Goal: Transaction & Acquisition: Purchase product/service

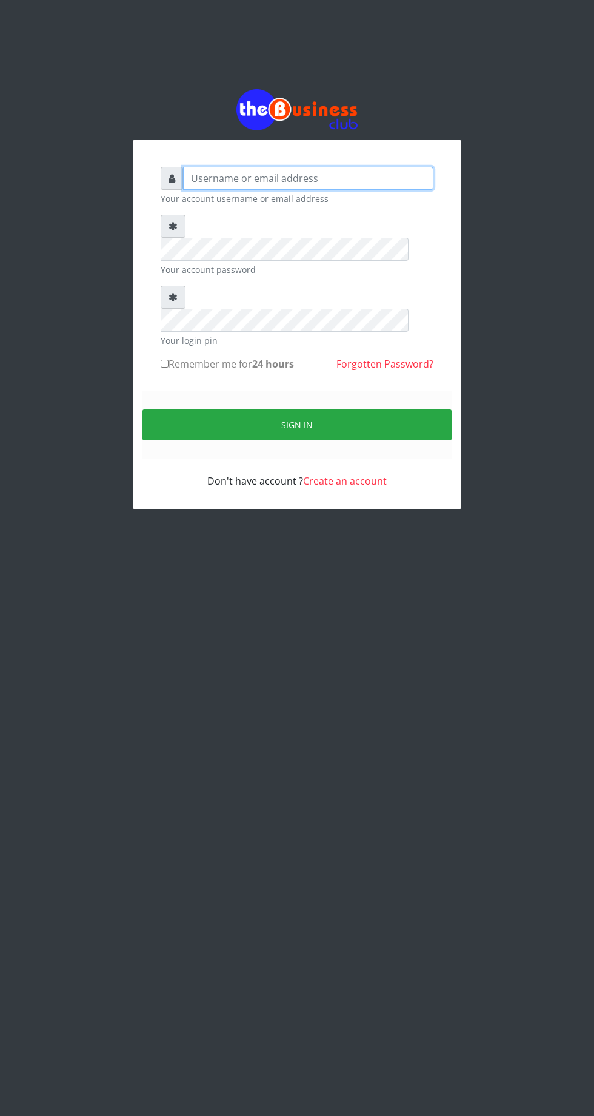
click at [290, 179] on input "text" at bounding box center [308, 178] width 250 height 23
type input "Musluky"
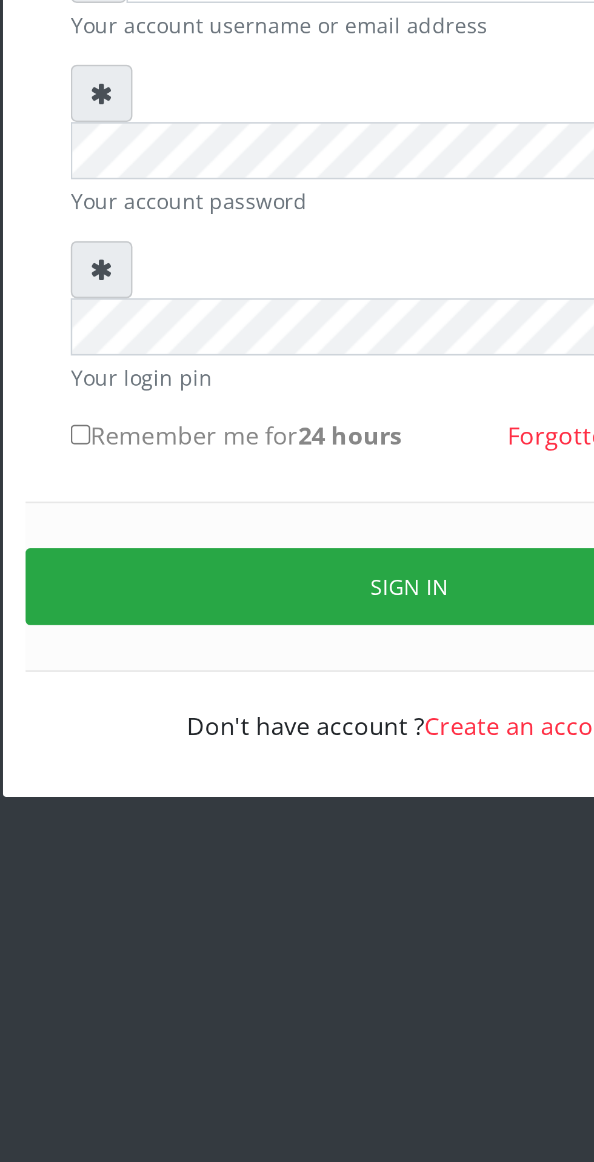
click at [306, 413] on button "Sign in" at bounding box center [296, 428] width 309 height 31
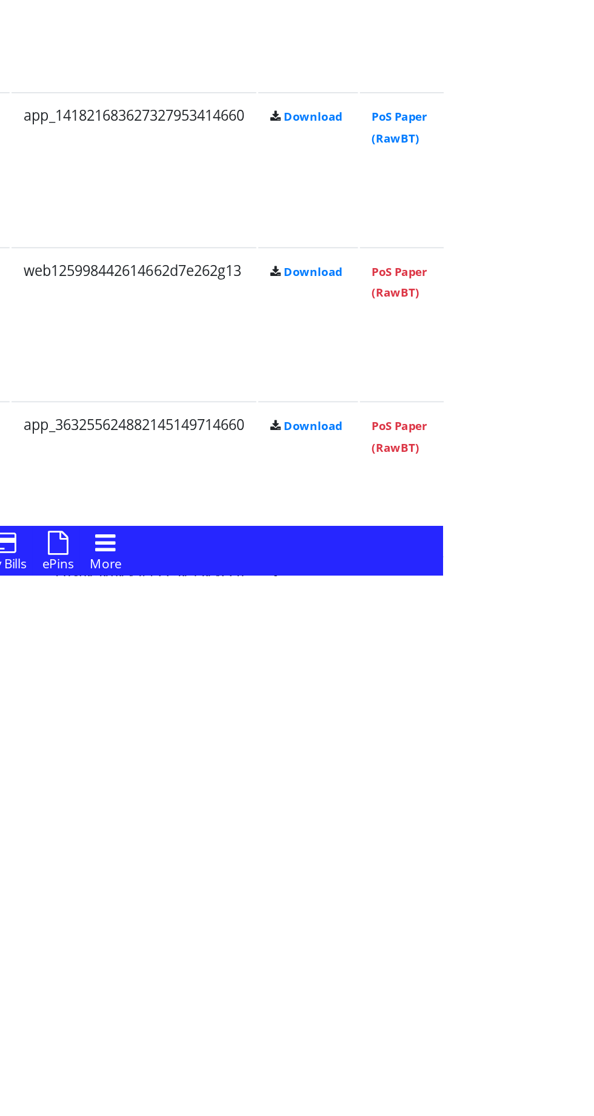
scroll to position [1314, 0]
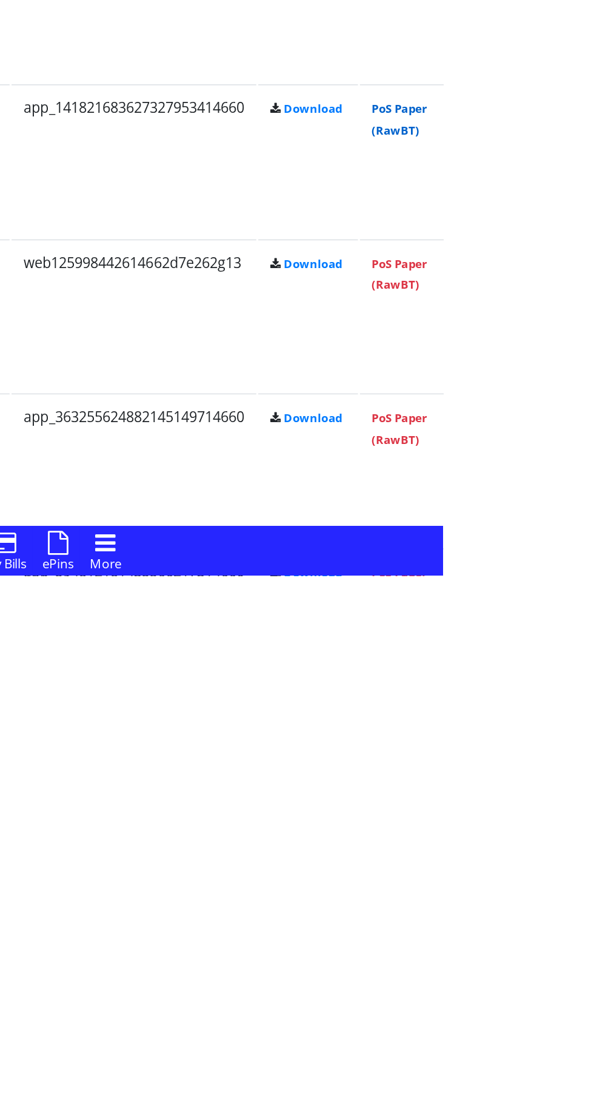
click at [584, 832] on link "PoS Paper (RawBT)" at bounding box center [567, 835] width 34 height 22
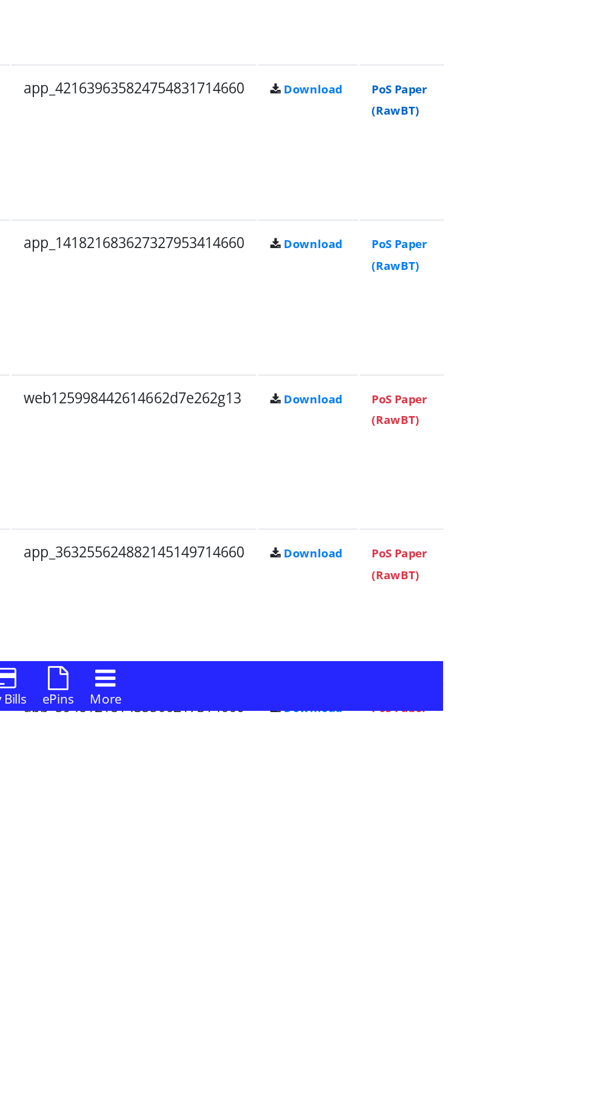
click at [584, 749] on link "PoS Paper (RawBT)" at bounding box center [567, 740] width 34 height 22
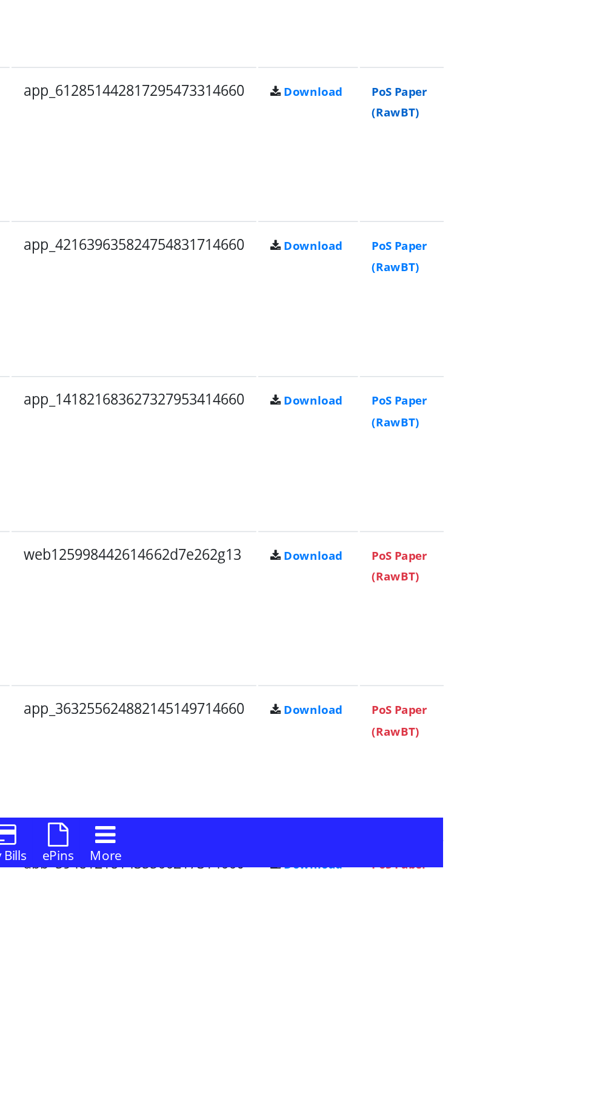
click at [584, 640] on link "PoS Paper (RawBT)" at bounding box center [567, 645] width 34 height 22
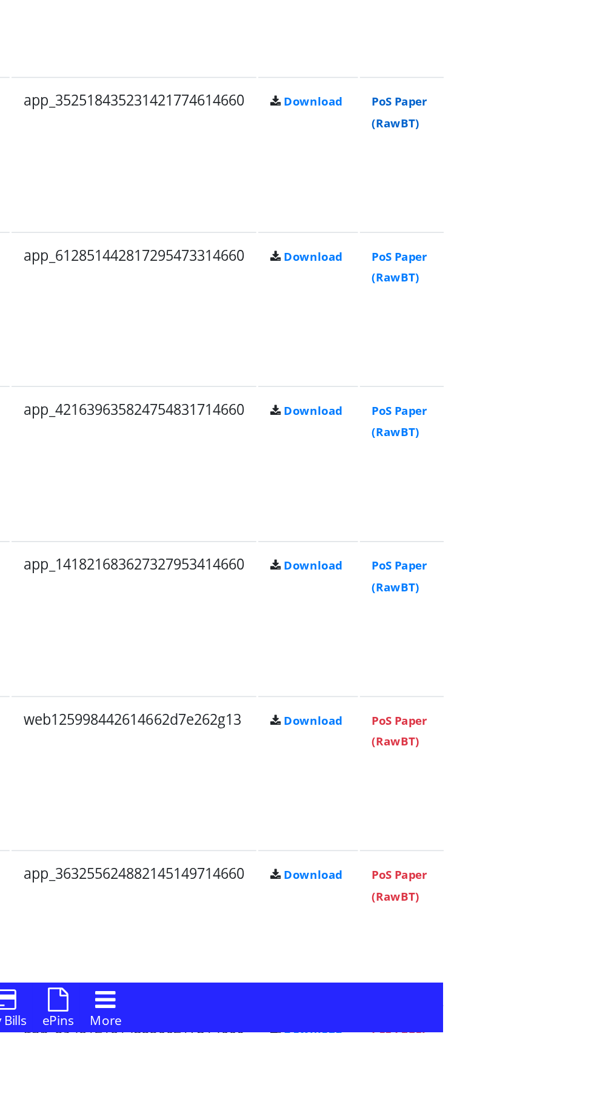
click at [584, 543] on link "PoS Paper (RawBT)" at bounding box center [567, 550] width 34 height 22
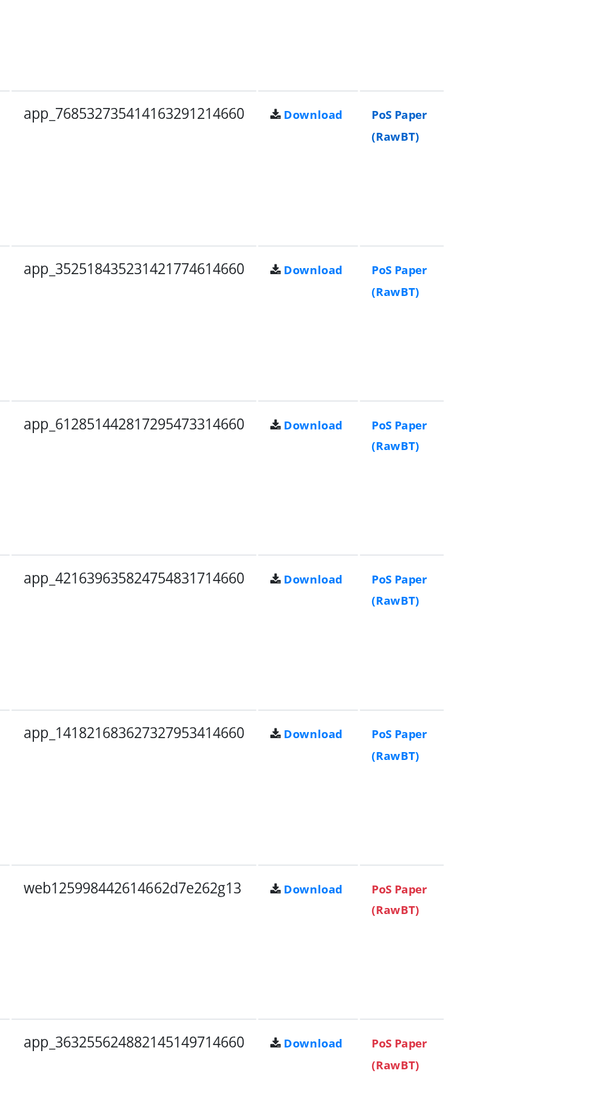
click at [584, 453] on link "PoS Paper (RawBT)" at bounding box center [567, 455] width 34 height 22
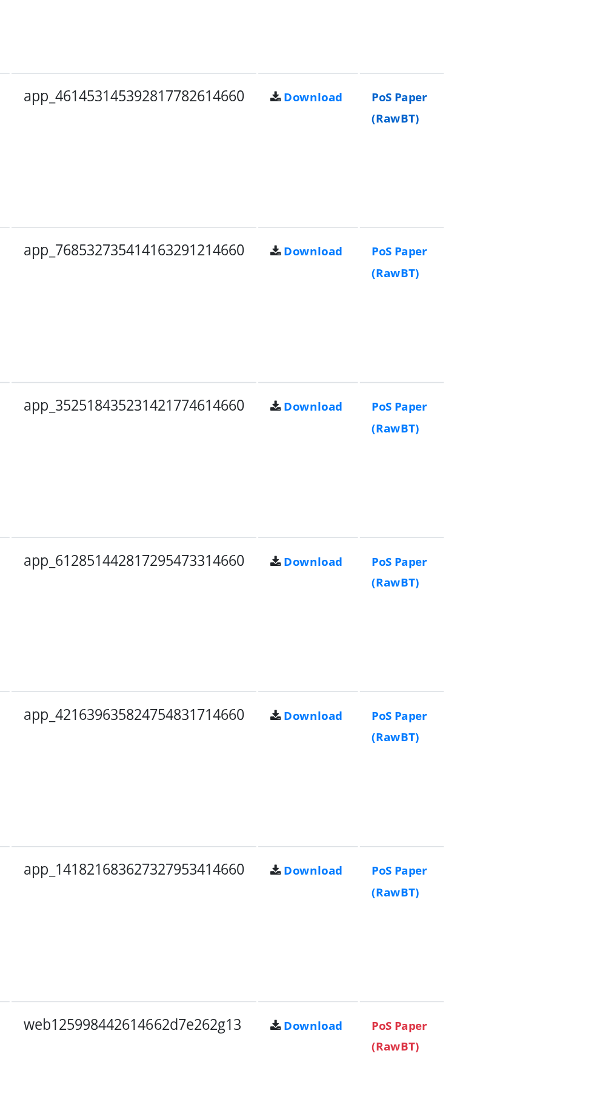
click at [584, 356] on link "PoS Paper (RawBT)" at bounding box center [567, 360] width 34 height 22
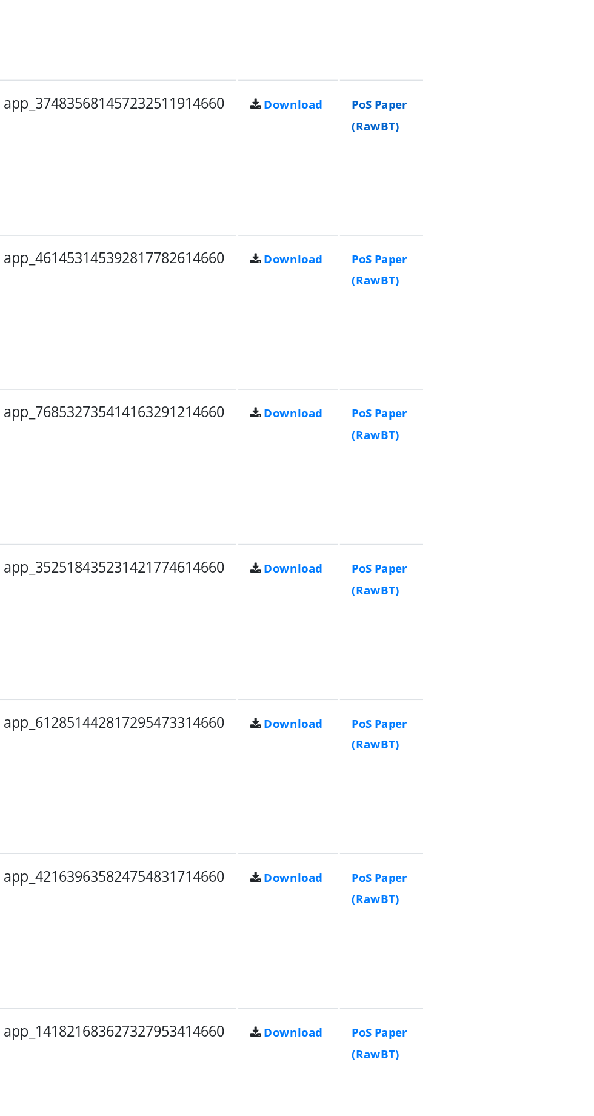
click at [584, 259] on link "PoS Paper (RawBT)" at bounding box center [567, 265] width 34 height 22
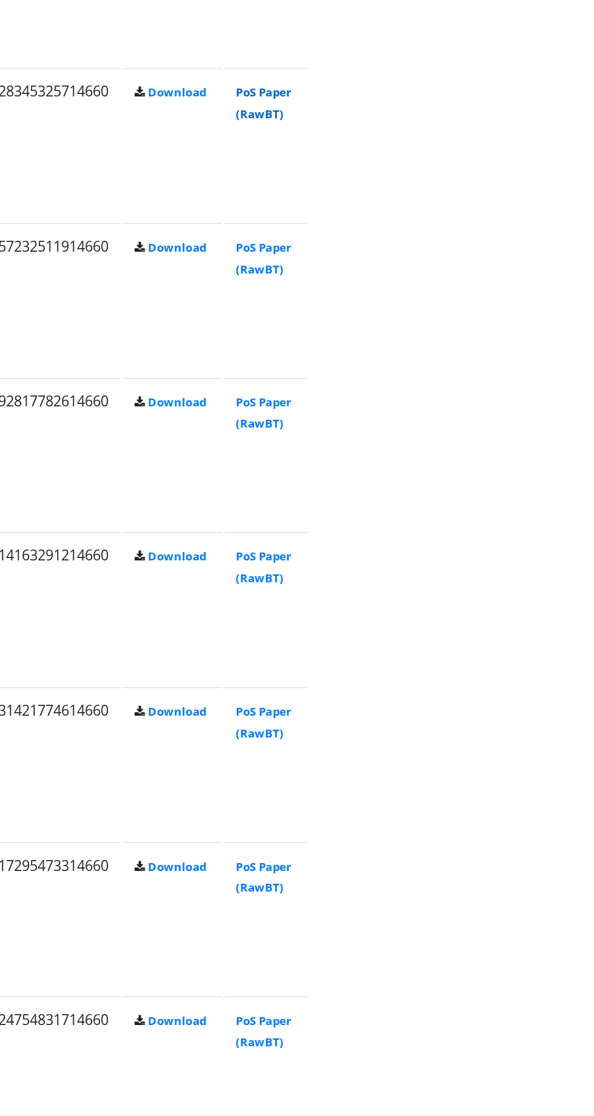
click at [584, 166] on link "PoS Paper (RawBT)" at bounding box center [567, 170] width 34 height 22
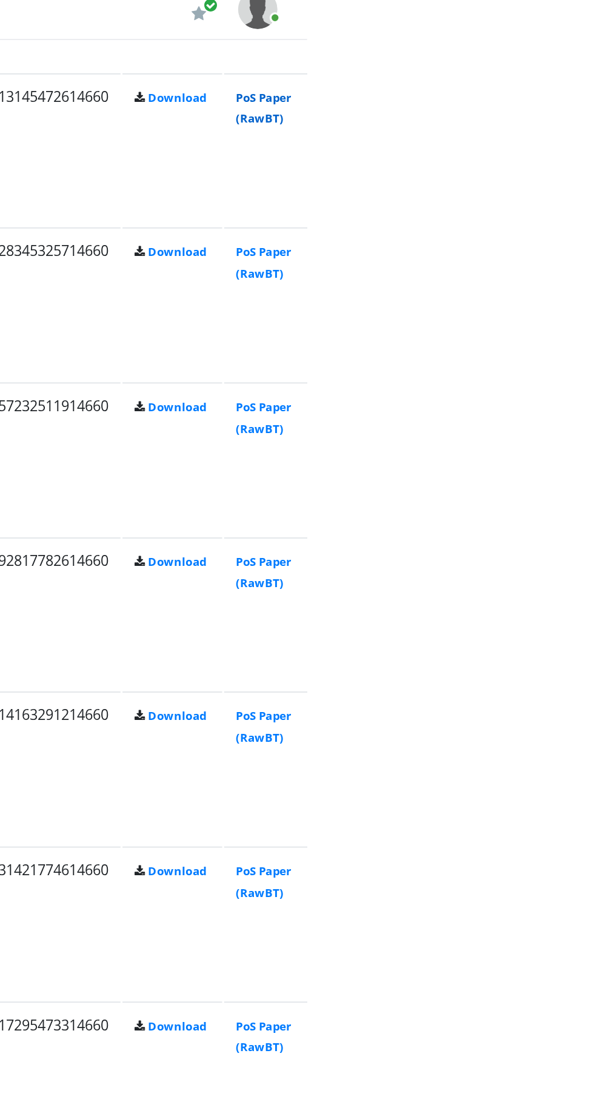
click at [584, 72] on link "PoS Paper (RawBT)" at bounding box center [567, 75] width 34 height 22
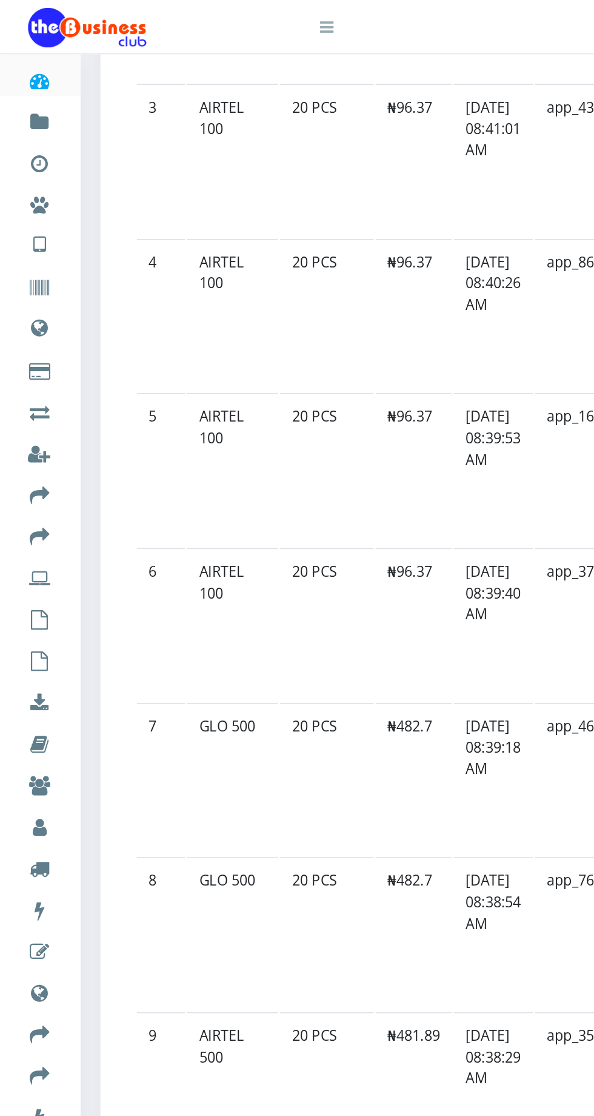
scroll to position [1220, 0]
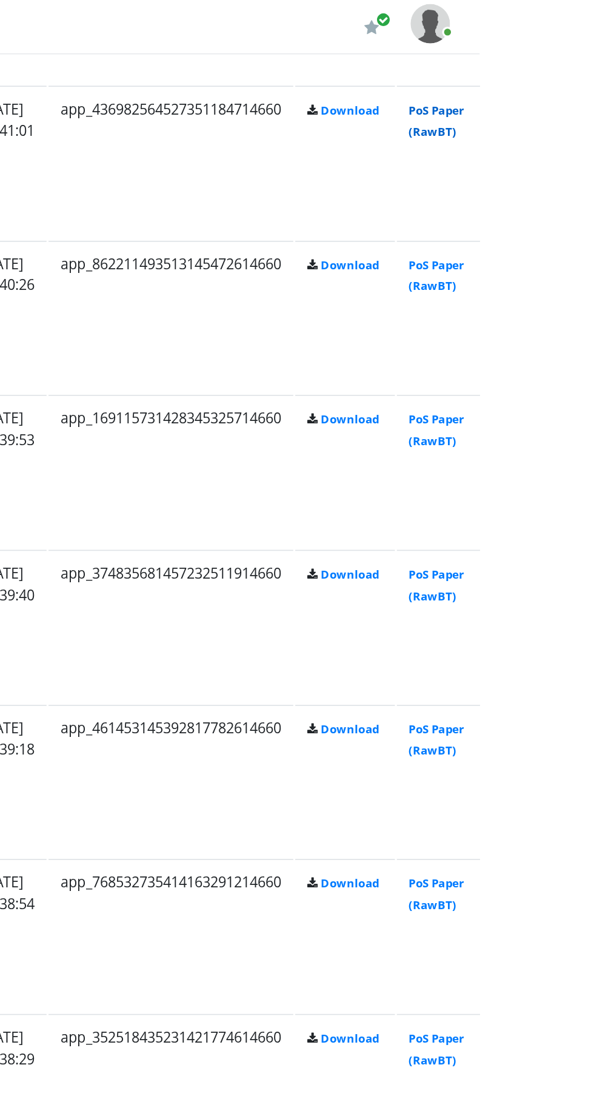
click at [584, 75] on link "PoS Paper (RawBT)" at bounding box center [567, 74] width 34 height 22
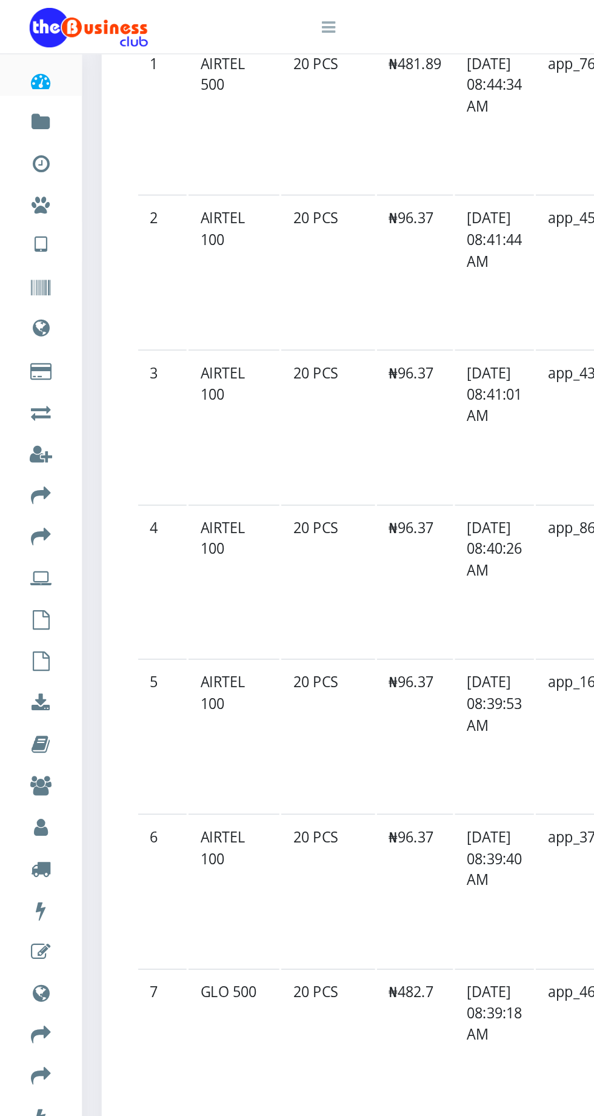
scroll to position [1057, 0]
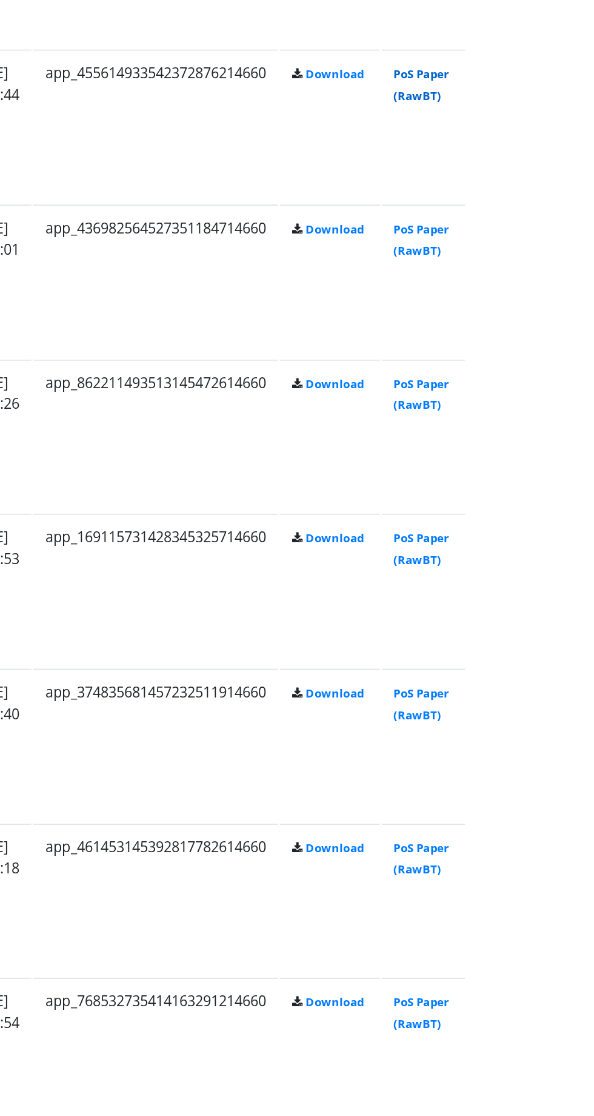
click at [584, 148] on link "PoS Paper (RawBT)" at bounding box center [567, 142] width 34 height 22
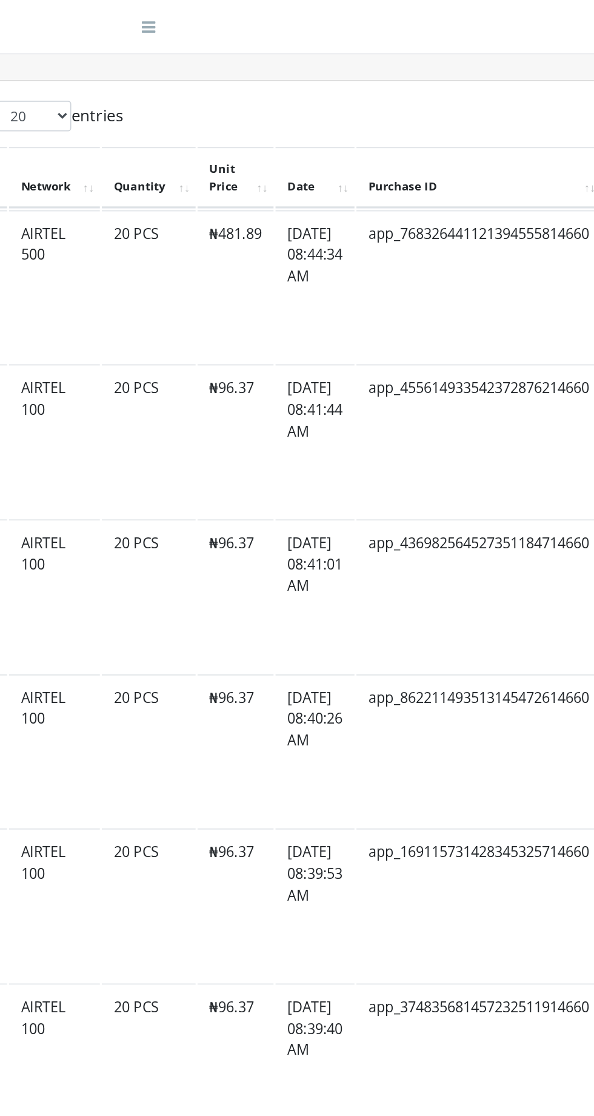
scroll to position [951, 0]
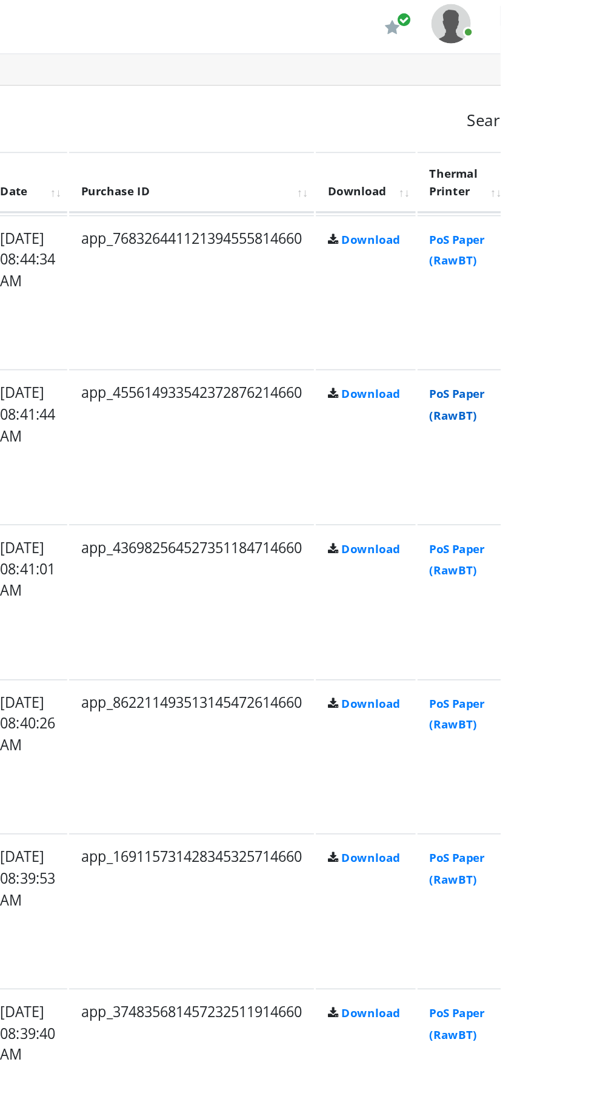
click at [584, 246] on link "PoS Paper (RawBT)" at bounding box center [567, 248] width 34 height 22
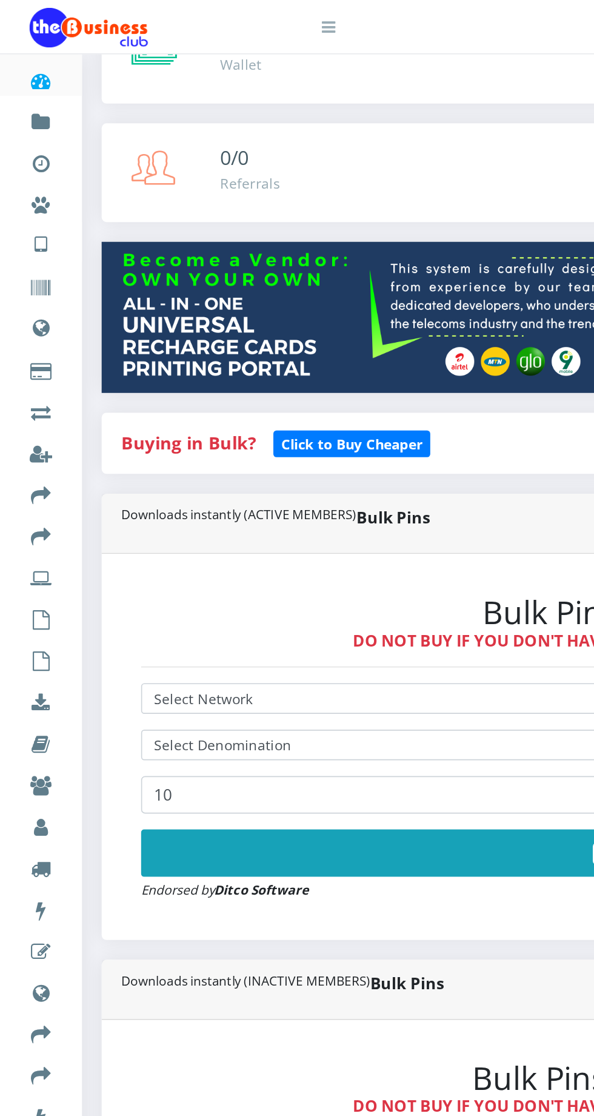
scroll to position [0, 0]
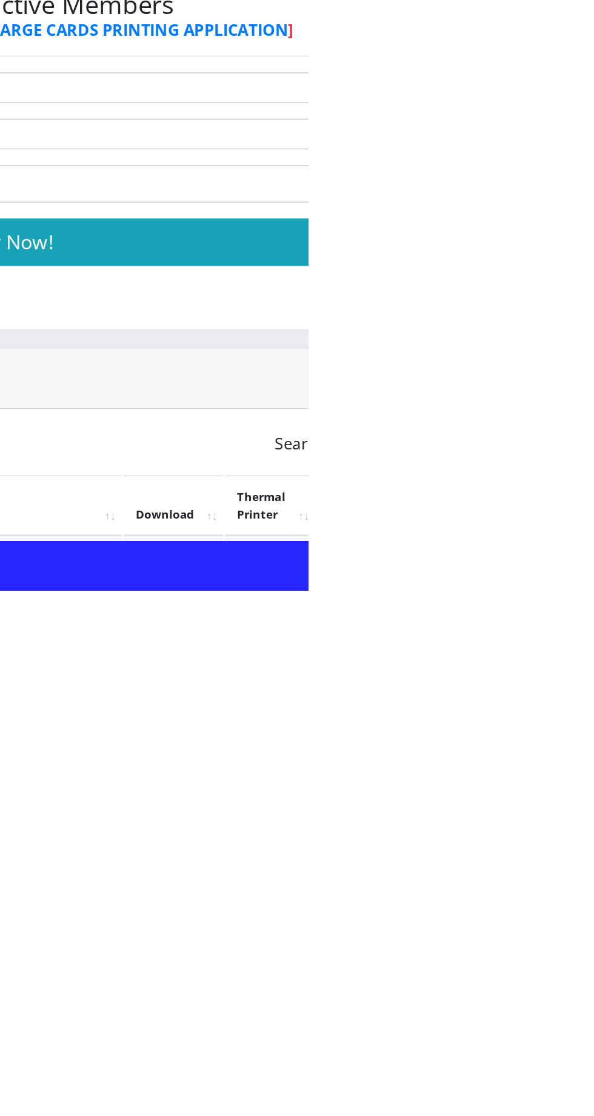
click at [584, 1099] on link "PoS Paper (RawBT)" at bounding box center [567, 1104] width 34 height 22
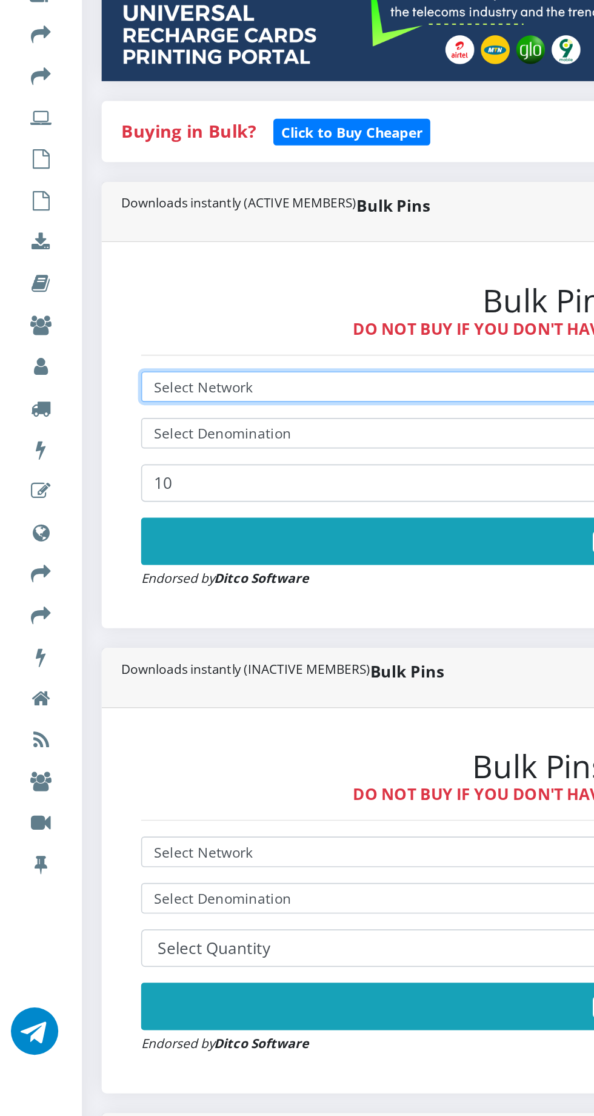
click at [178, 518] on select "Select Network MTN Globacom 9Mobile Airtel" at bounding box center [401, 520] width 628 height 19
select select "MTN"
click at [87, 514] on select "Select Network MTN Globacom 9Mobile Airtel" at bounding box center [401, 520] width 628 height 19
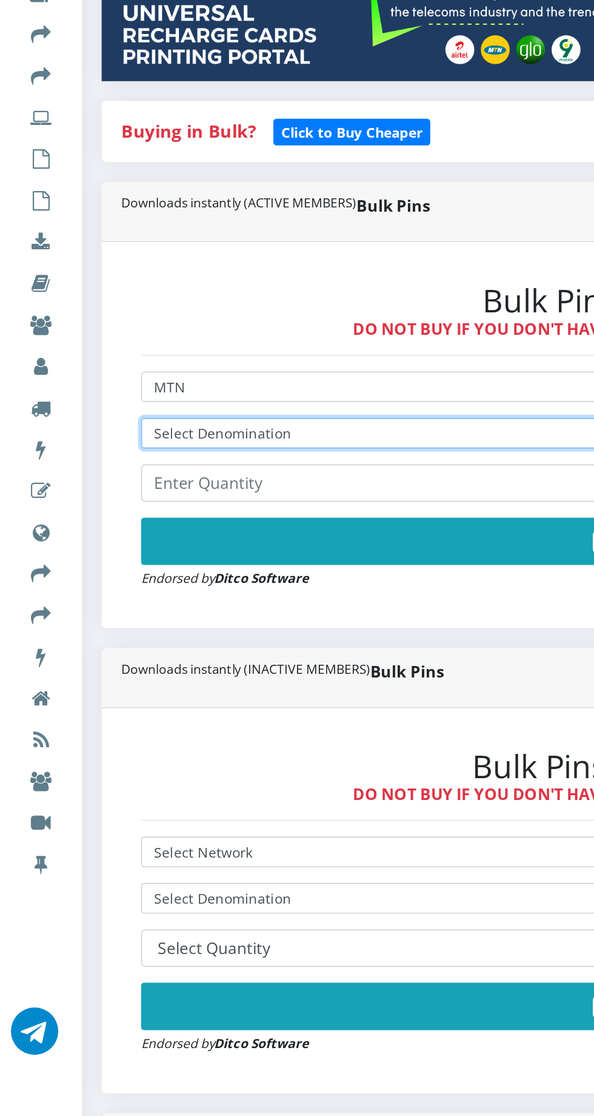
click at [181, 550] on select "Select Denomination MTN NGN100 - ₦96.98 MTN NGN200 - ₦193.96 MTN NGN400 - ₦387.…" at bounding box center [401, 549] width 628 height 19
select select "96.98-100"
click at [87, 542] on select "Select Denomination MTN NGN100 - ₦96.98 MTN NGN200 - ₦193.96 MTN NGN400 - ₦387.…" at bounding box center [401, 549] width 628 height 19
click at [206, 558] on select "Select Denomination MTN NGN100 - ₦96.98 MTN NGN200 - ₦193.96 MTN NGN400 - ₦387.…" at bounding box center [401, 549] width 628 height 19
click at [87, 542] on select "Select Denomination MTN NGN100 - ₦96.98 MTN NGN200 - ₦193.96 MTN NGN400 - ₦387.…" at bounding box center [401, 549] width 628 height 19
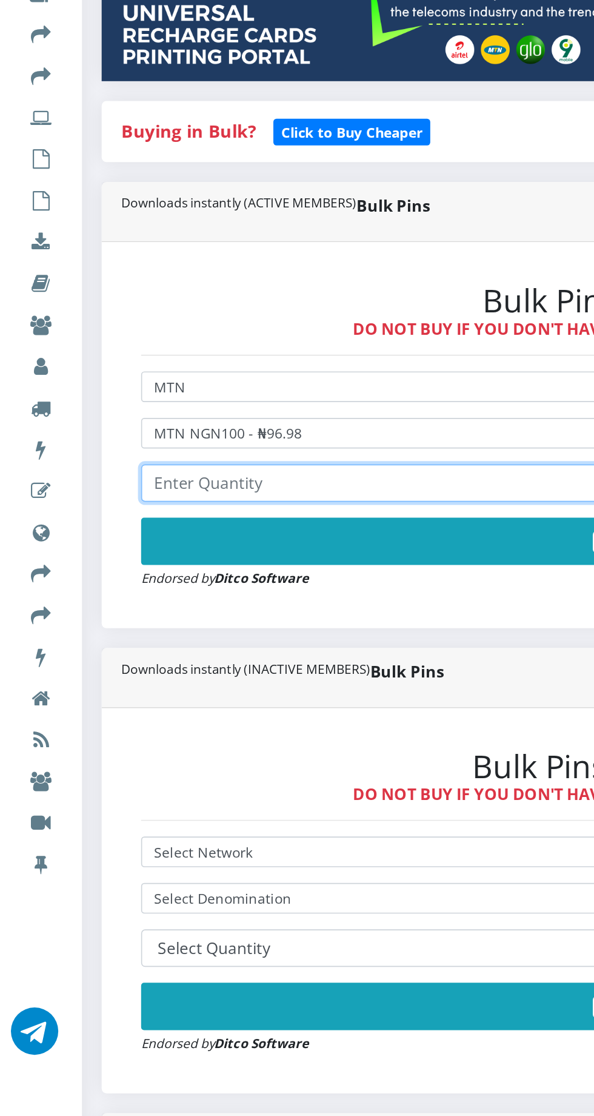
click at [165, 579] on input "number" at bounding box center [401, 579] width 628 height 23
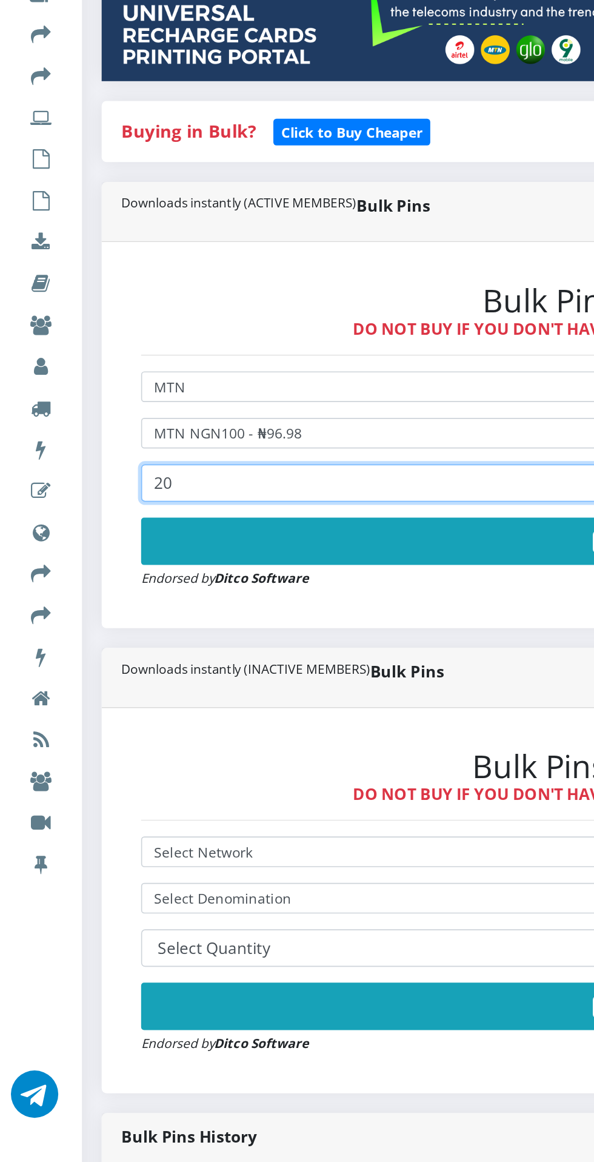
type input "20"
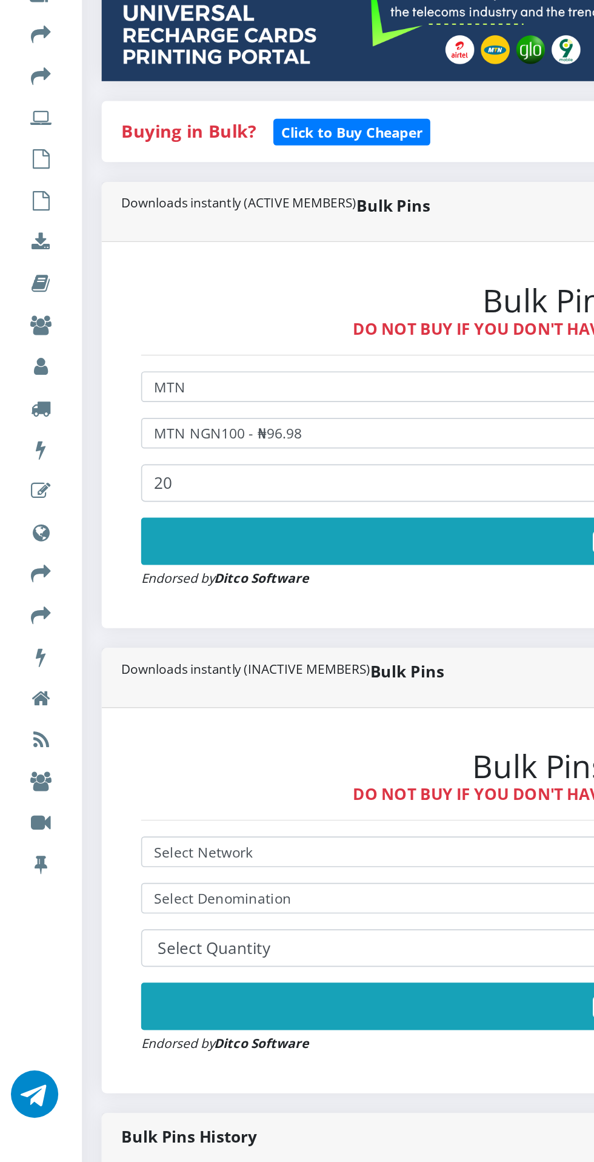
click at [311, 606] on button "Buy Now!" at bounding box center [401, 615] width 628 height 29
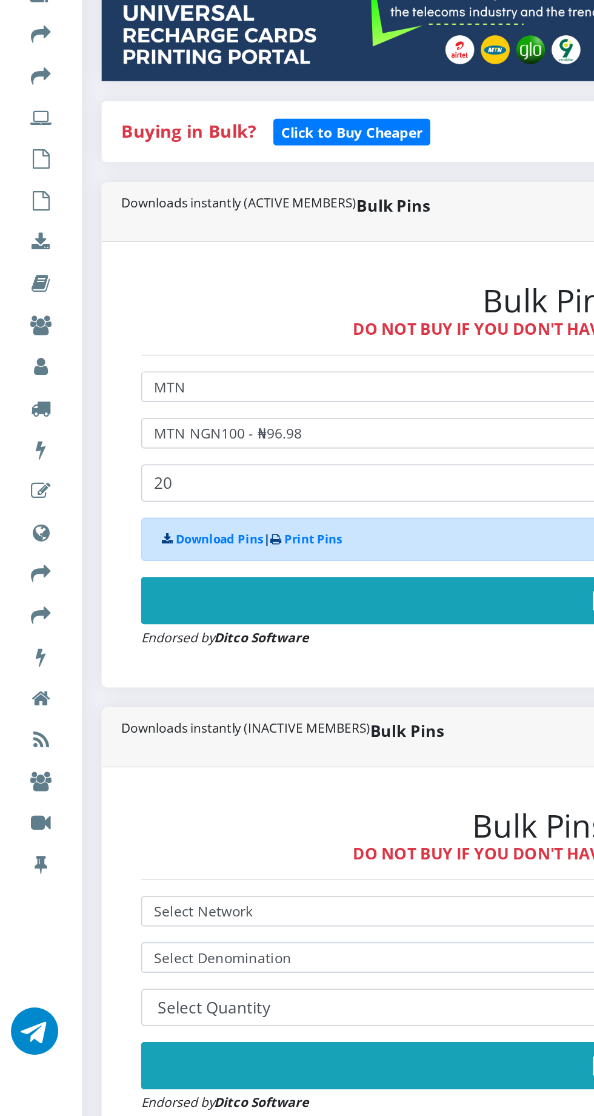
click at [323, 646] on button "Buy Now!" at bounding box center [401, 651] width 628 height 29
click at [319, 643] on button "Buy Now!" at bounding box center [401, 651] width 628 height 29
click at [325, 648] on button "Buy Now!" at bounding box center [401, 651] width 628 height 29
click at [330, 646] on button "Buy Now!" at bounding box center [401, 651] width 628 height 29
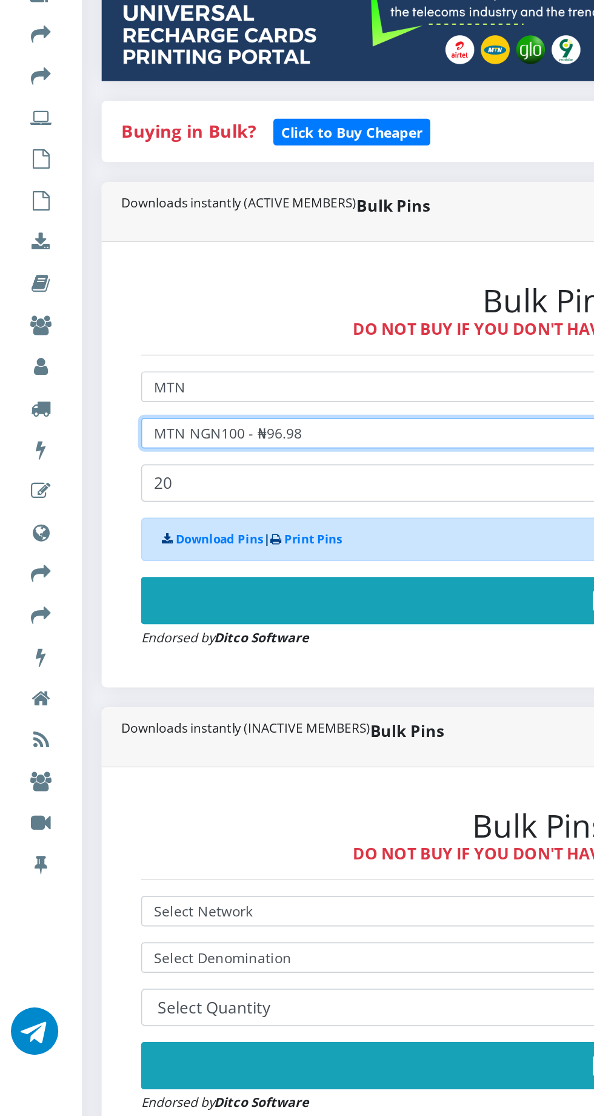
click at [206, 550] on select "Select Denomination MTN NGN100 - ₦96.98 MTN NGN200 - ₦193.96 MTN NGN400 - ₦387.…" at bounding box center [401, 549] width 628 height 19
select select "193.96-200"
click at [87, 542] on select "Select Denomination MTN NGN100 - ₦96.98 MTN NGN200 - ₦193.96 MTN NGN400 - ₦387.…" at bounding box center [401, 549] width 628 height 19
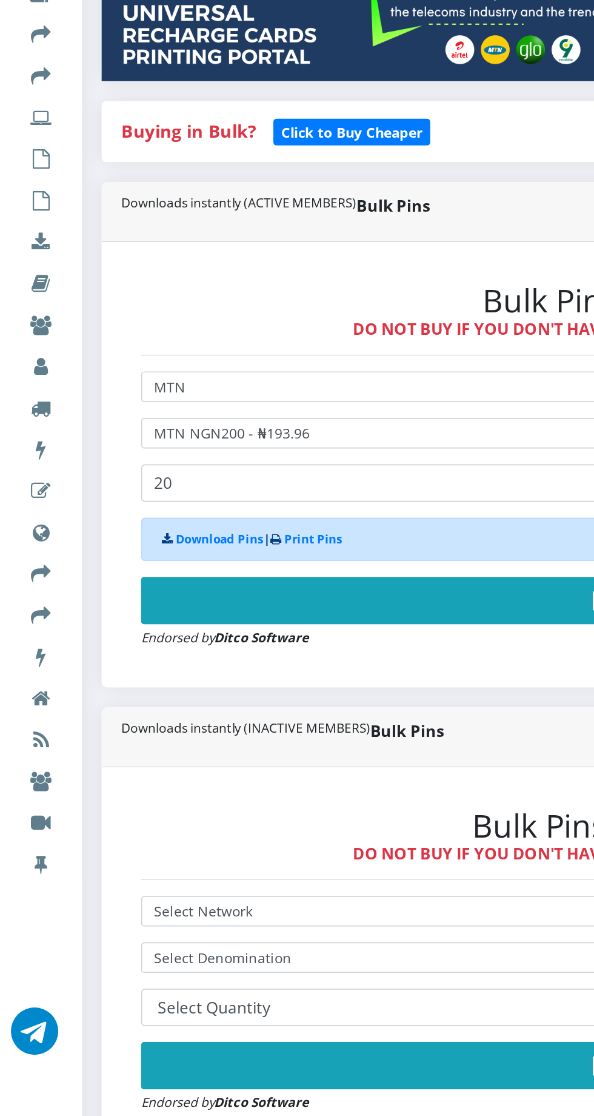
click at [304, 643] on button "Buy Now!" at bounding box center [401, 651] width 628 height 29
click at [310, 646] on button "Buy Now!" at bounding box center [401, 651] width 628 height 29
click at [308, 645] on button "Buy Now!" at bounding box center [401, 651] width 628 height 29
click at [309, 648] on button "Buy Now!" at bounding box center [401, 651] width 628 height 29
click at [309, 641] on button "Buy Now!" at bounding box center [401, 651] width 628 height 29
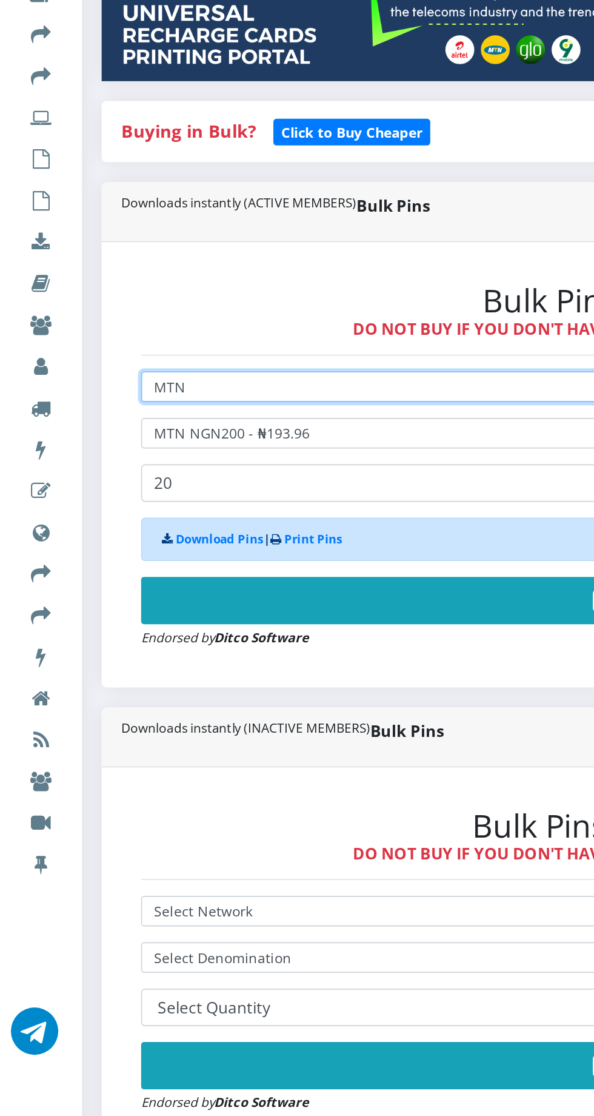
click at [207, 518] on select "Select Network MTN Globacom 9Mobile Airtel" at bounding box center [401, 520] width 628 height 19
select select "Glo"
click at [87, 514] on select "Select Network MTN Globacom 9Mobile Airtel" at bounding box center [401, 520] width 628 height 19
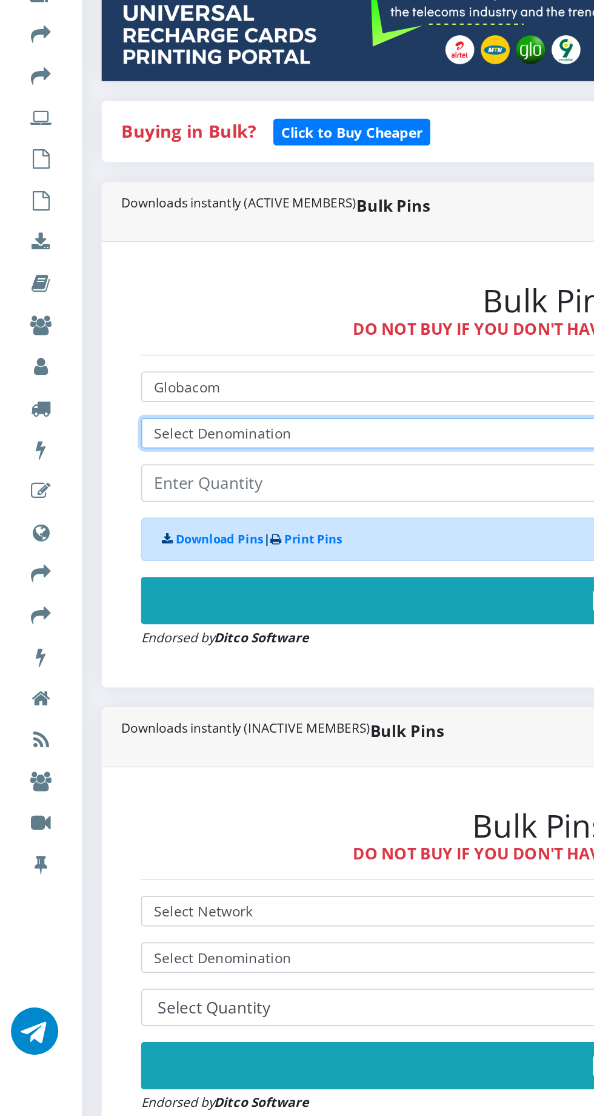
click at [221, 549] on select "Select Denomination Glo NGN100 - ₦96.50 Glo NGN200 - ₦193.00 Glo NGN500 - ₦482.…" at bounding box center [401, 549] width 628 height 19
select select "96.5-100"
click at [87, 542] on select "Select Denomination Glo NGN100 - ₦96.50 Glo NGN200 - ₦193.00 Glo NGN500 - ₦482.…" at bounding box center [401, 549] width 628 height 19
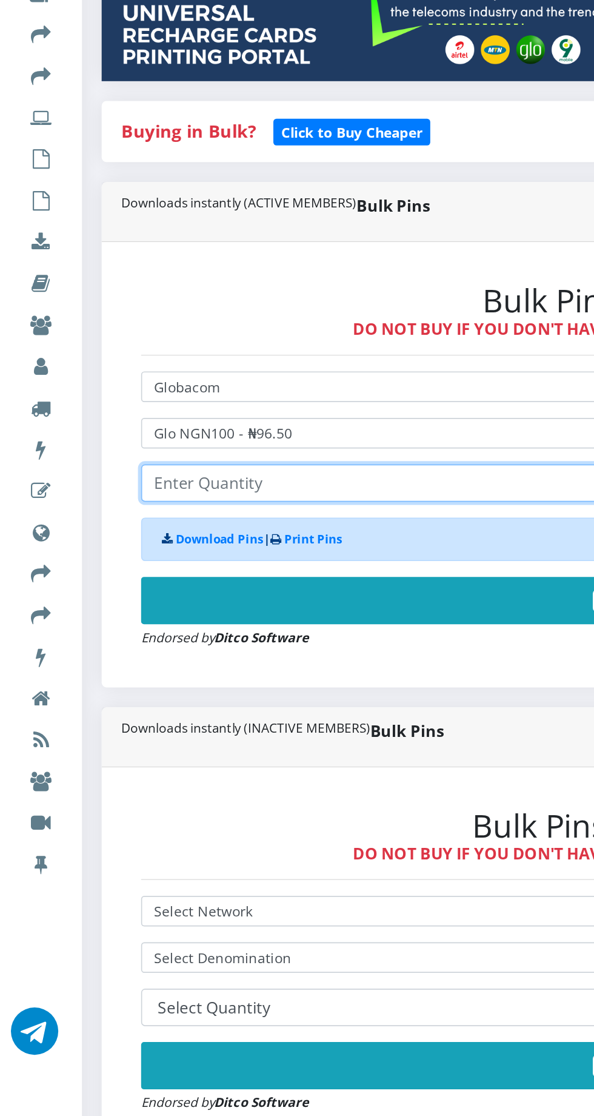
click at [201, 580] on input "number" at bounding box center [401, 579] width 628 height 23
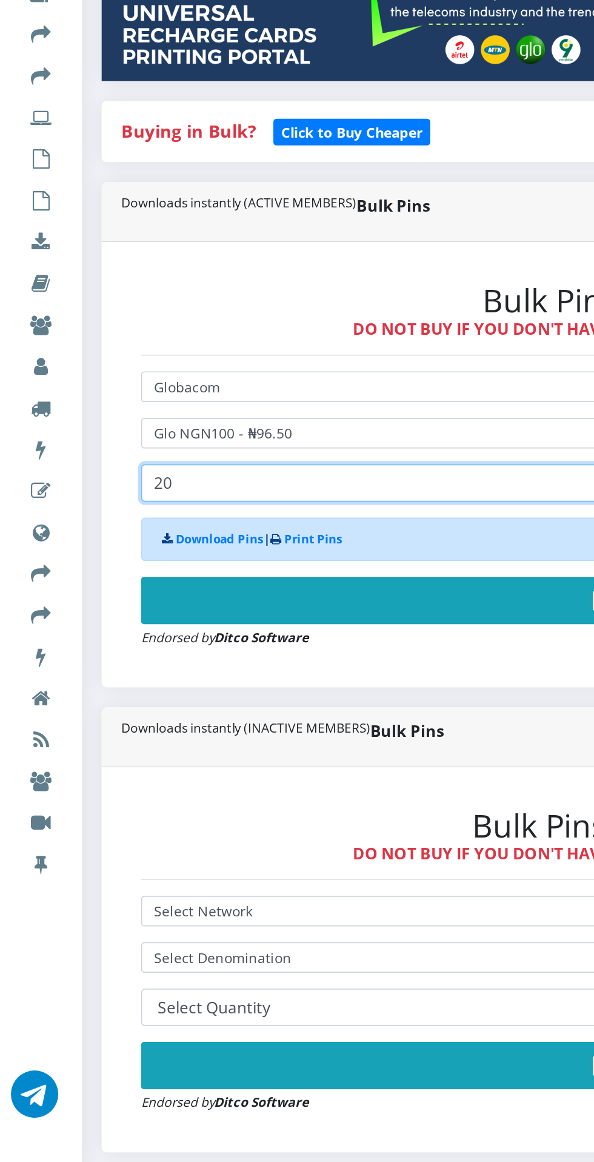
type input "20"
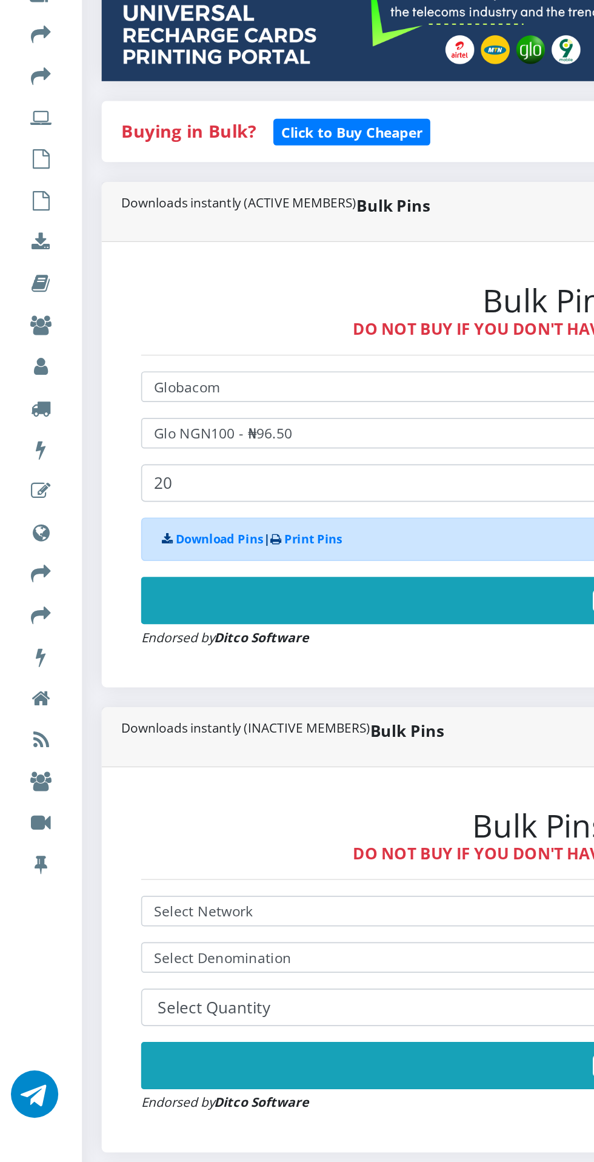
click at [300, 647] on button "Buy Now!" at bounding box center [401, 651] width 628 height 29
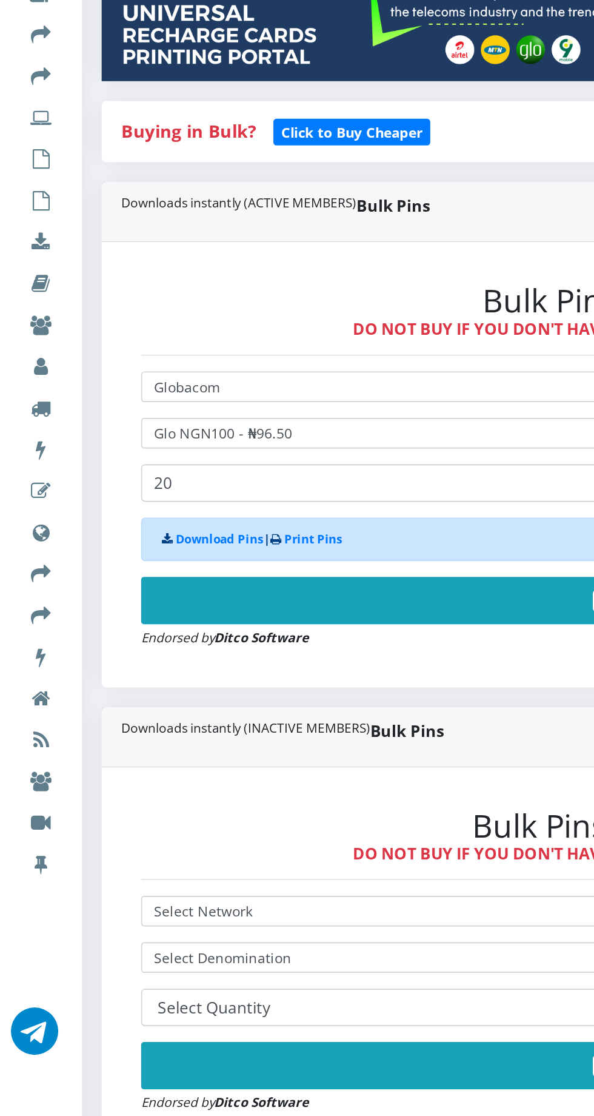
click at [307, 646] on button "Buy Now!" at bounding box center [401, 651] width 628 height 29
click at [312, 647] on button "Buy Now!" at bounding box center [401, 651] width 628 height 29
click at [316, 646] on button "Buy Now!" at bounding box center [401, 651] width 628 height 29
click at [306, 644] on button "Buy Now!" at bounding box center [401, 651] width 628 height 29
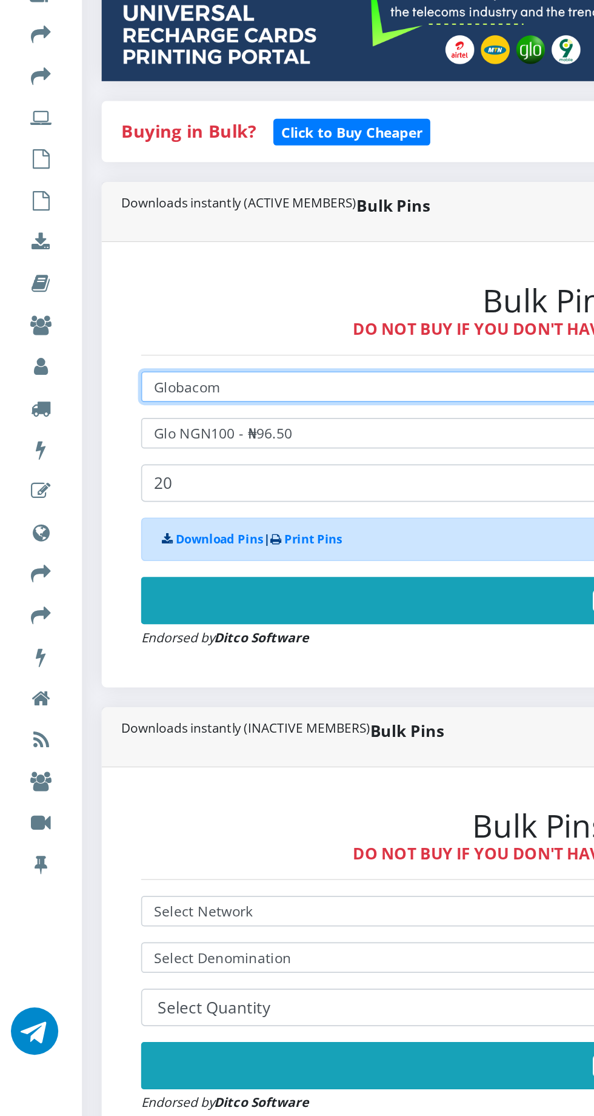
click at [205, 530] on select "Select Network MTN Globacom 9Mobile Airtel" at bounding box center [401, 520] width 628 height 19
click at [87, 514] on select "Select Network MTN Globacom 9Mobile Airtel" at bounding box center [401, 520] width 628 height 19
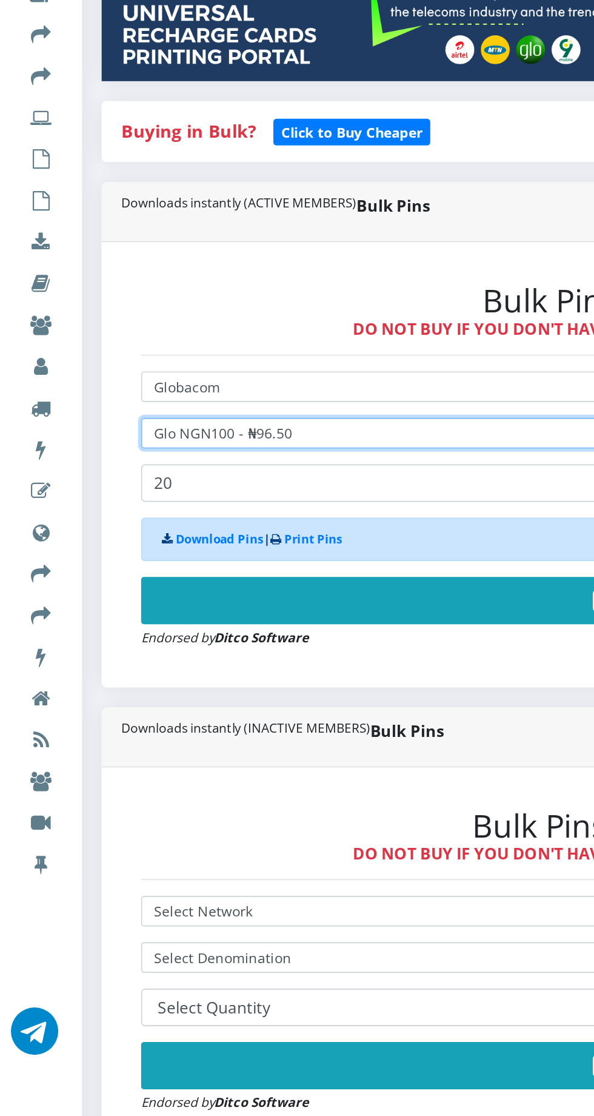
click at [228, 546] on select "Select Denomination Glo NGN100 - ₦96.50 Glo NGN200 - ₦193.00 Glo NGN500 - ₦482.…" at bounding box center [401, 549] width 628 height 19
select select "193-200"
click at [87, 542] on select "Select Denomination Glo NGN100 - ₦96.50 Glo NGN200 - ₦193.00 Glo NGN500 - ₦482.…" at bounding box center [401, 549] width 628 height 19
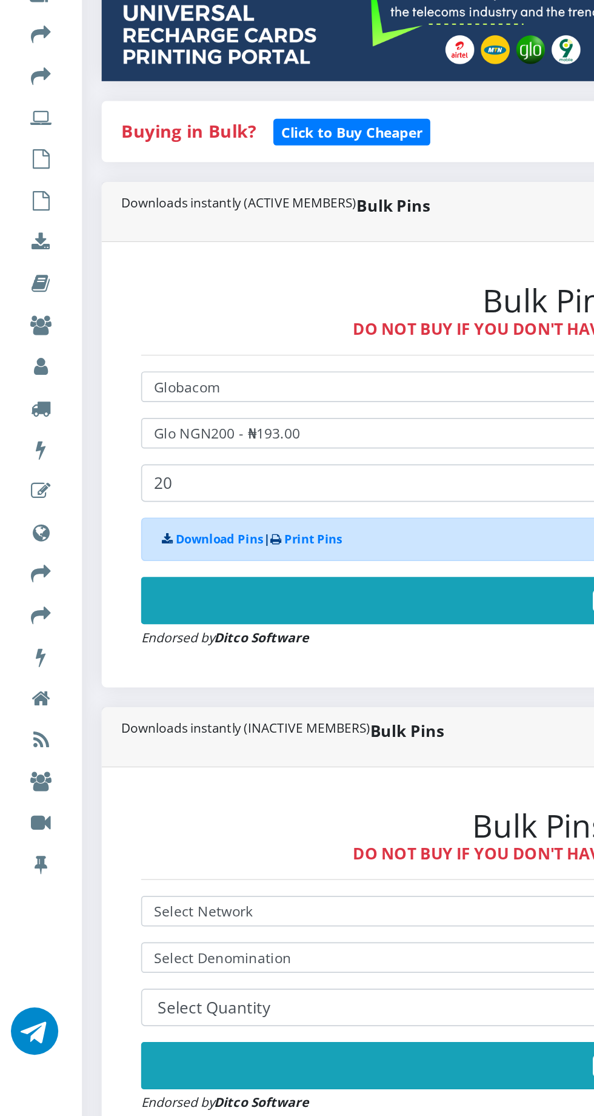
click at [289, 641] on button "Buy Now!" at bounding box center [401, 651] width 628 height 29
click at [312, 647] on button "Buy Now!" at bounding box center [401, 651] width 628 height 29
click at [310, 641] on button "Buy Now!" at bounding box center [401, 651] width 628 height 29
click at [307, 647] on button "Buy Now!" at bounding box center [401, 651] width 628 height 29
click at [299, 642] on button "Buy Now!" at bounding box center [401, 651] width 628 height 29
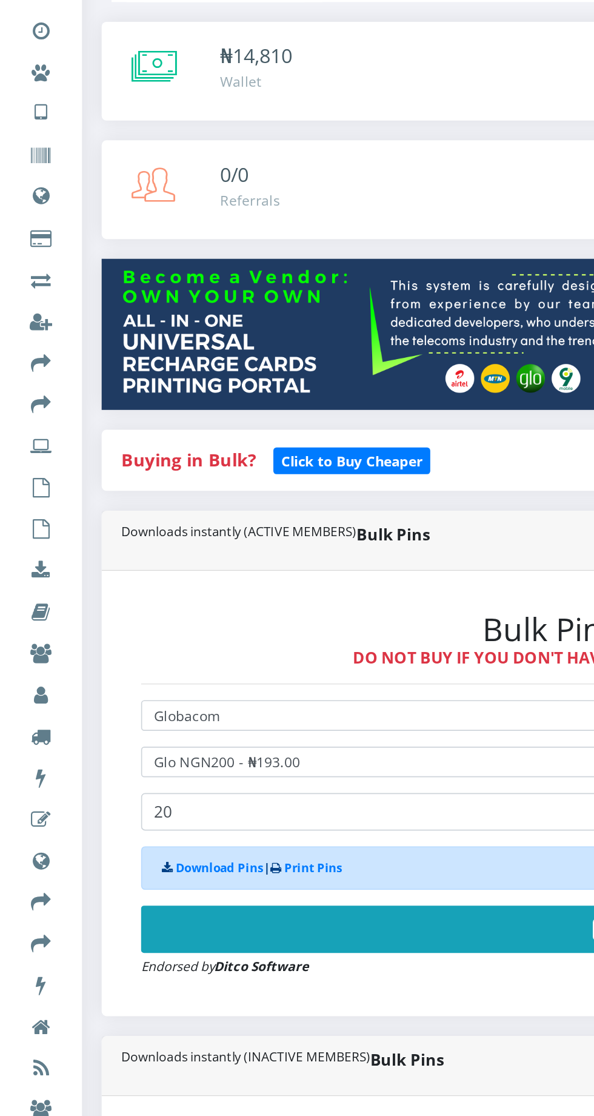
click at [289, 649] on button "Buy Now!" at bounding box center [401, 651] width 628 height 29
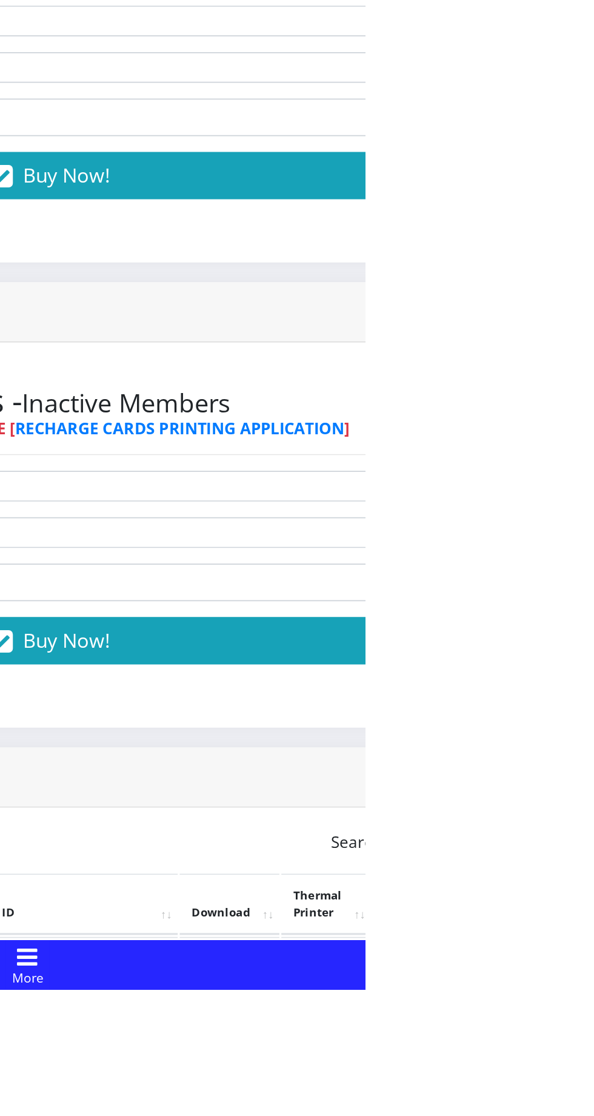
click at [584, 1114] on link "PoS Paper (RawBT)" at bounding box center [567, 1104] width 34 height 22
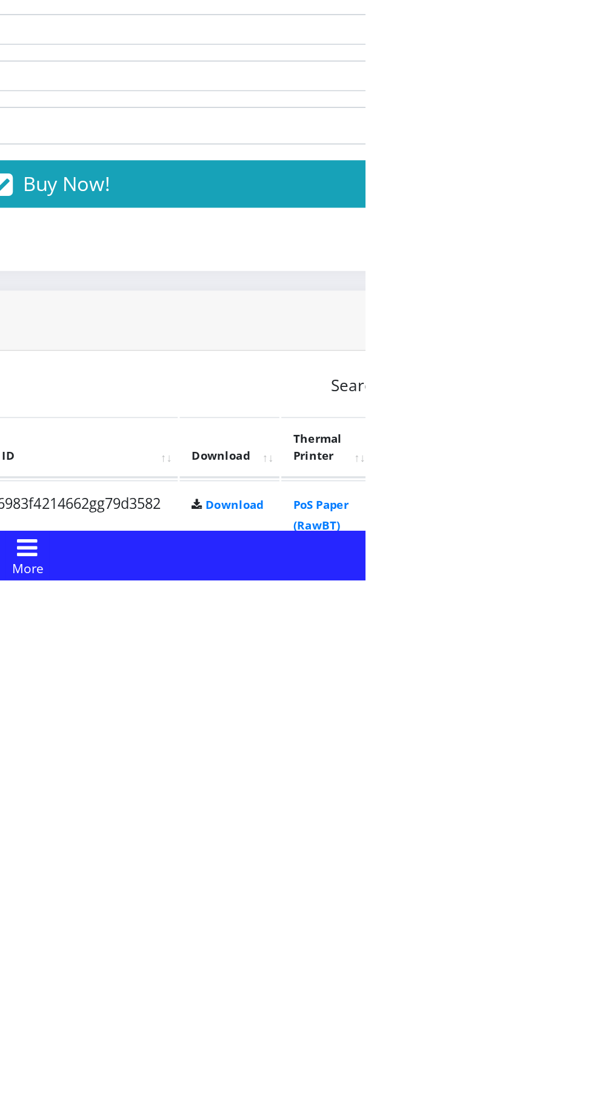
scroll to position [30, 0]
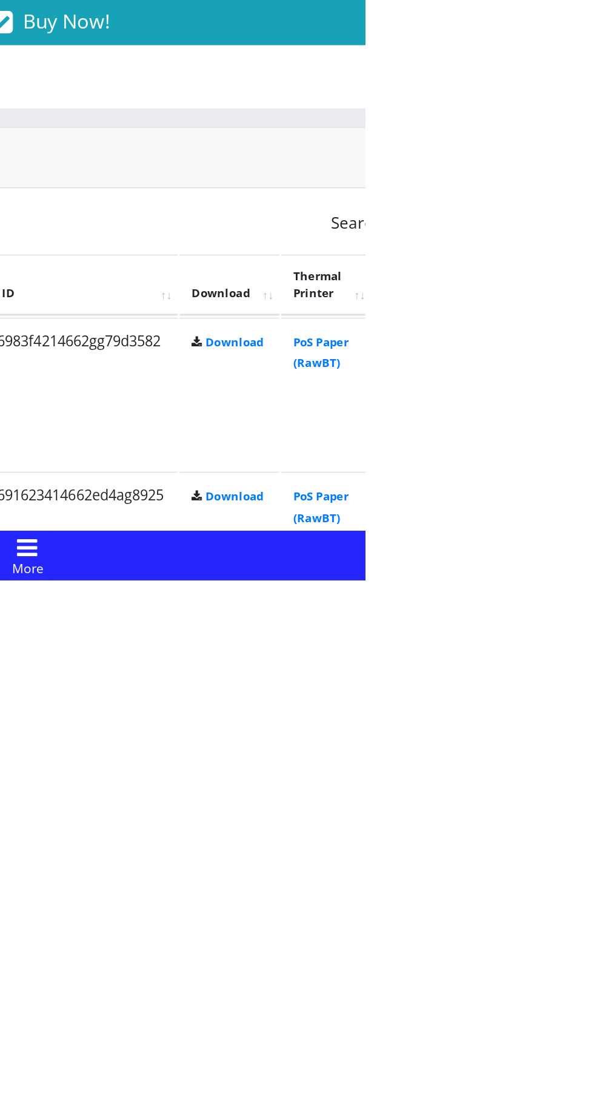
scroll to position [130, 0]
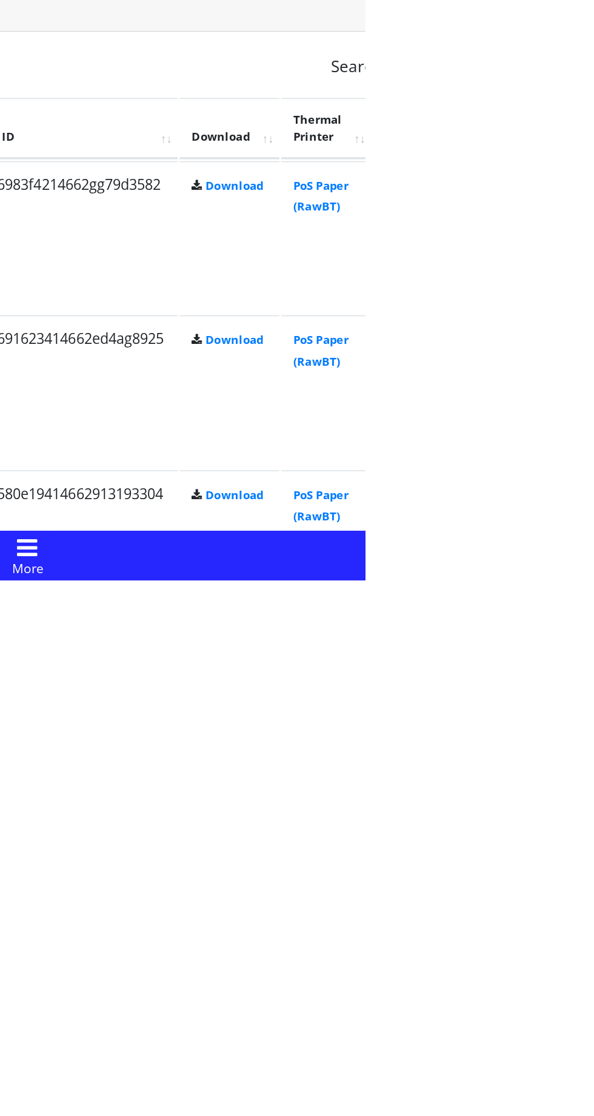
scroll to position [226, 0]
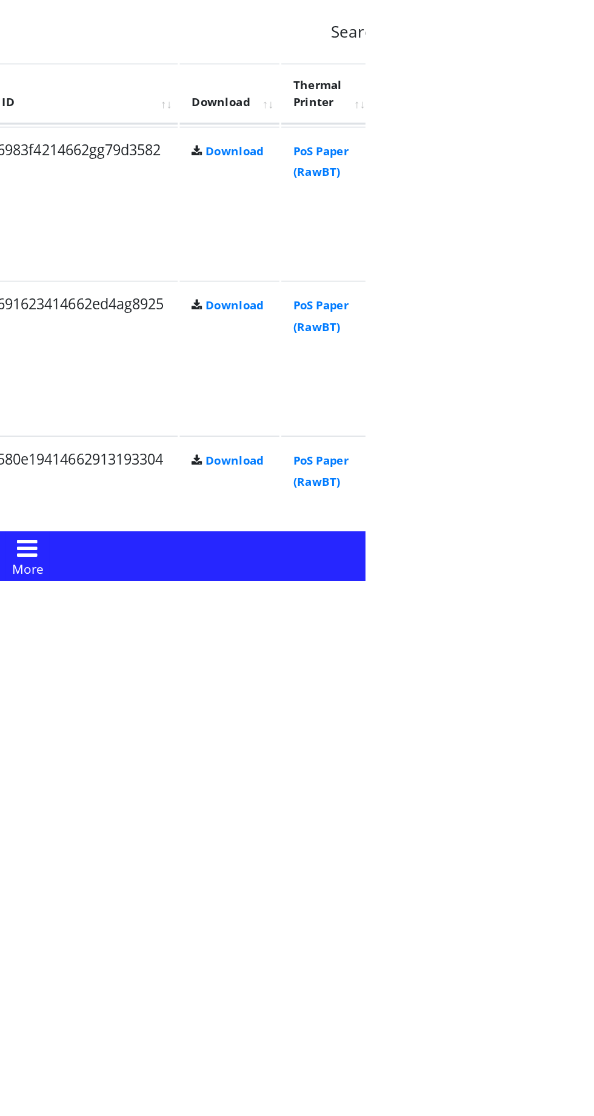
scroll to position [248, 0]
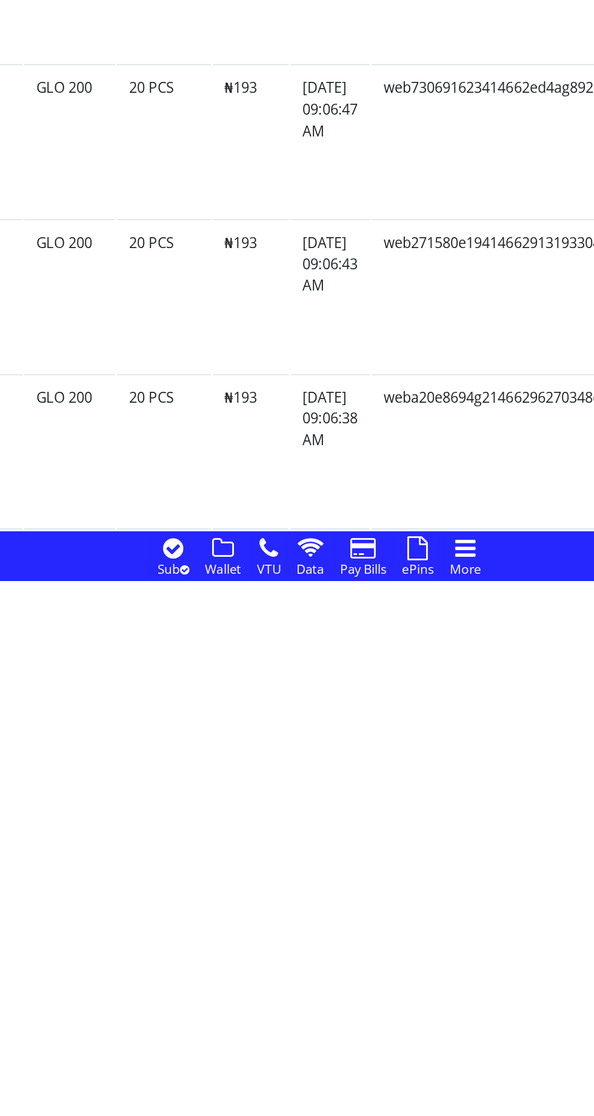
scroll to position [381, 0]
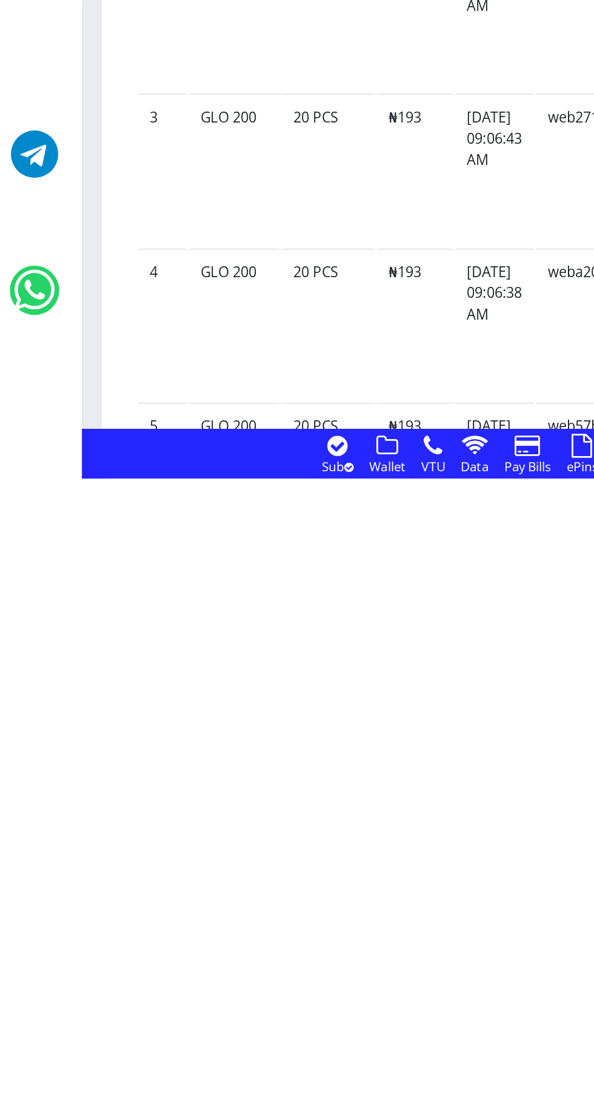
scroll to position [396, 0]
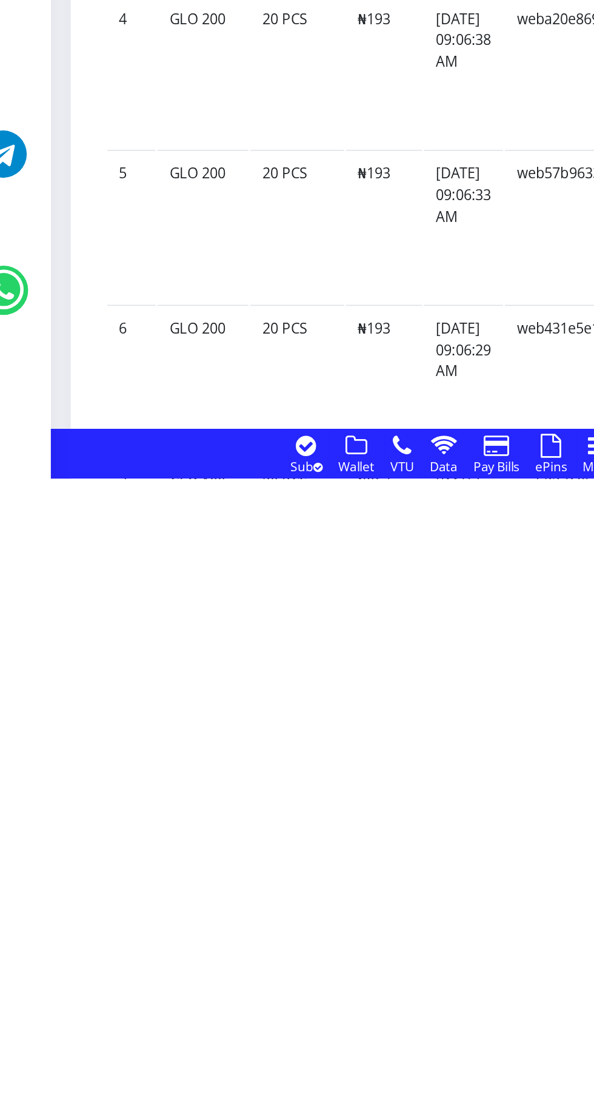
scroll to position [554, 0]
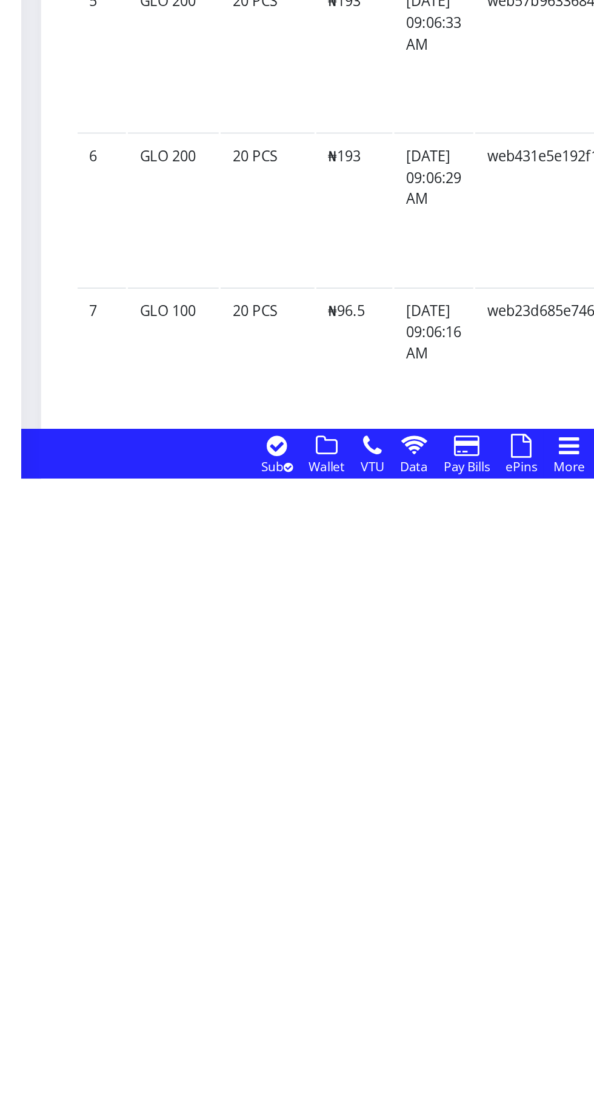
scroll to position [656, 0]
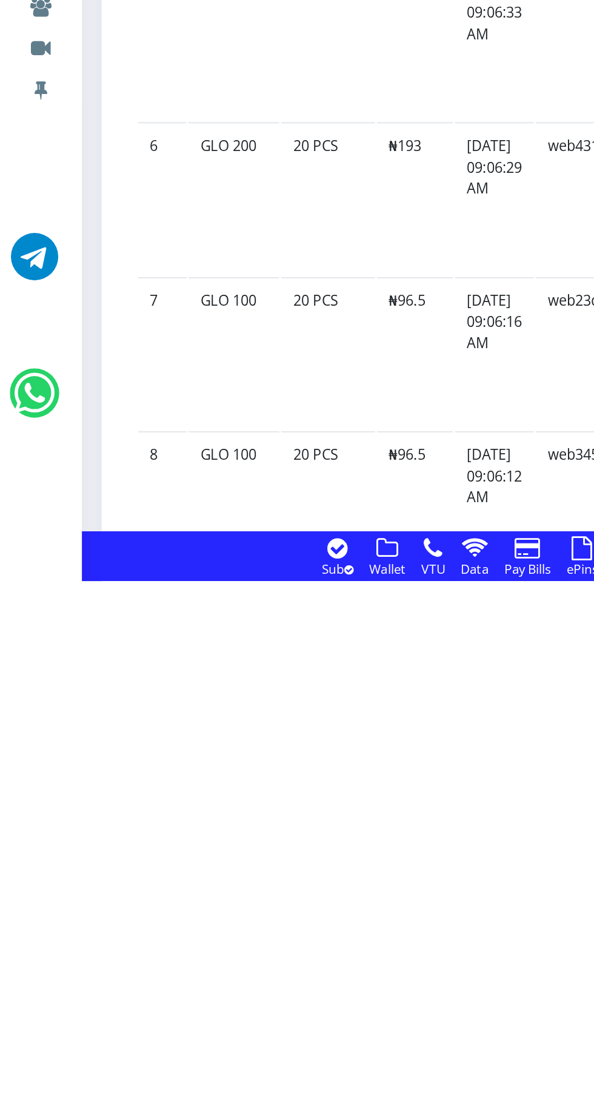
scroll to position [725, 0]
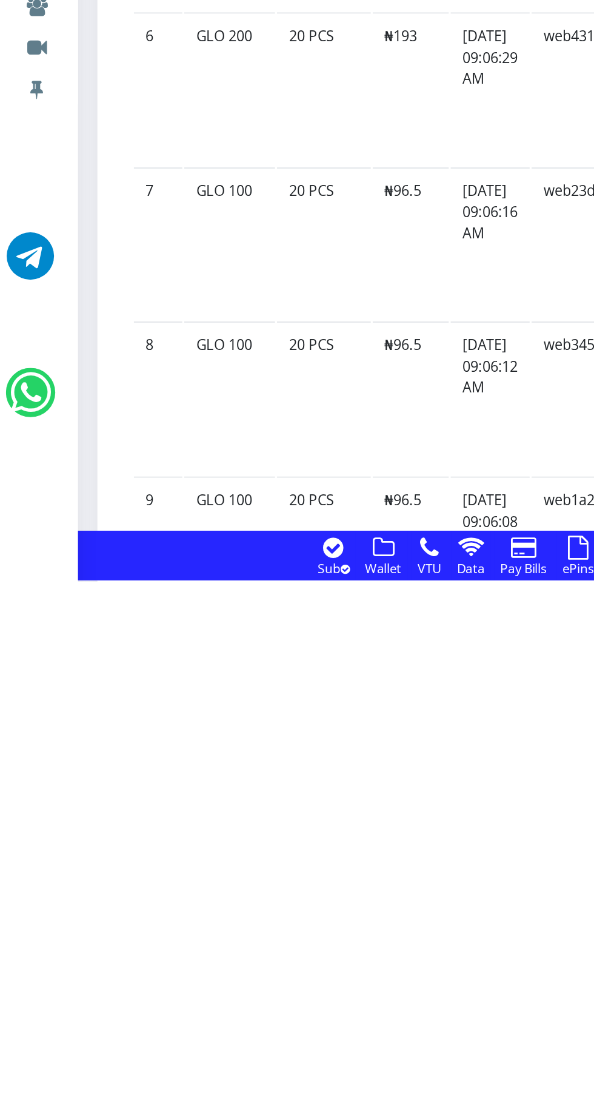
scroll to position [794, 0]
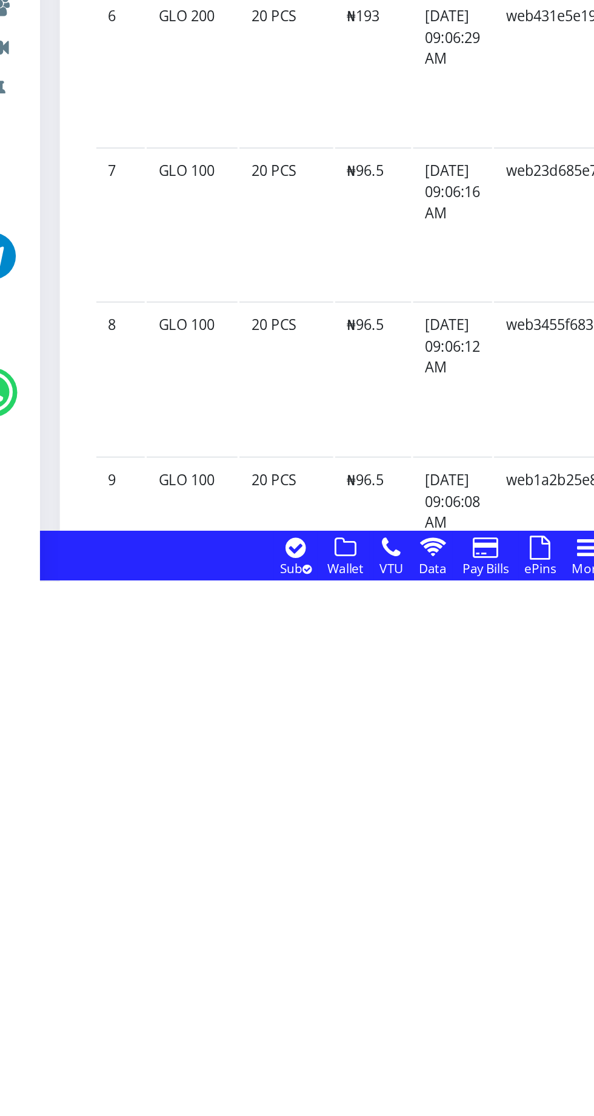
scroll to position [805, 0]
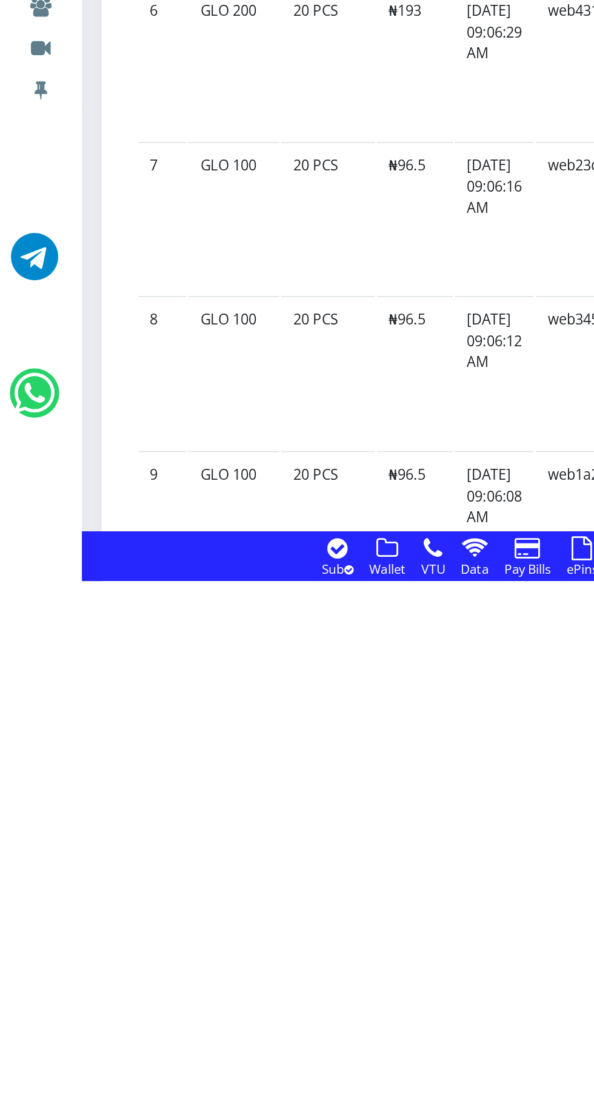
scroll to position [811, 0]
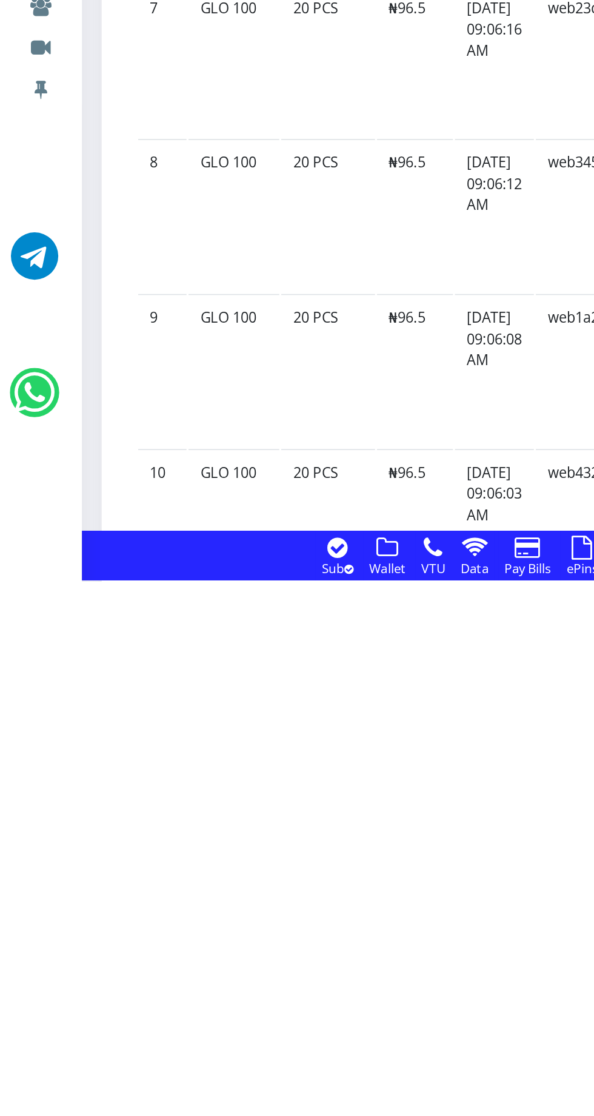
scroll to position [908, 0]
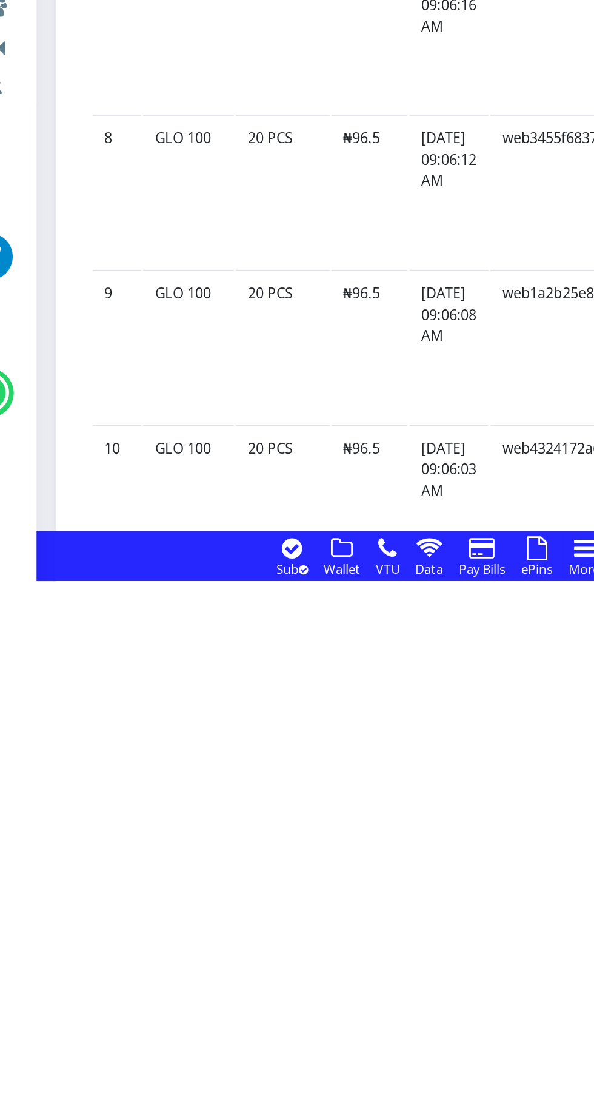
scroll to position [919, 0]
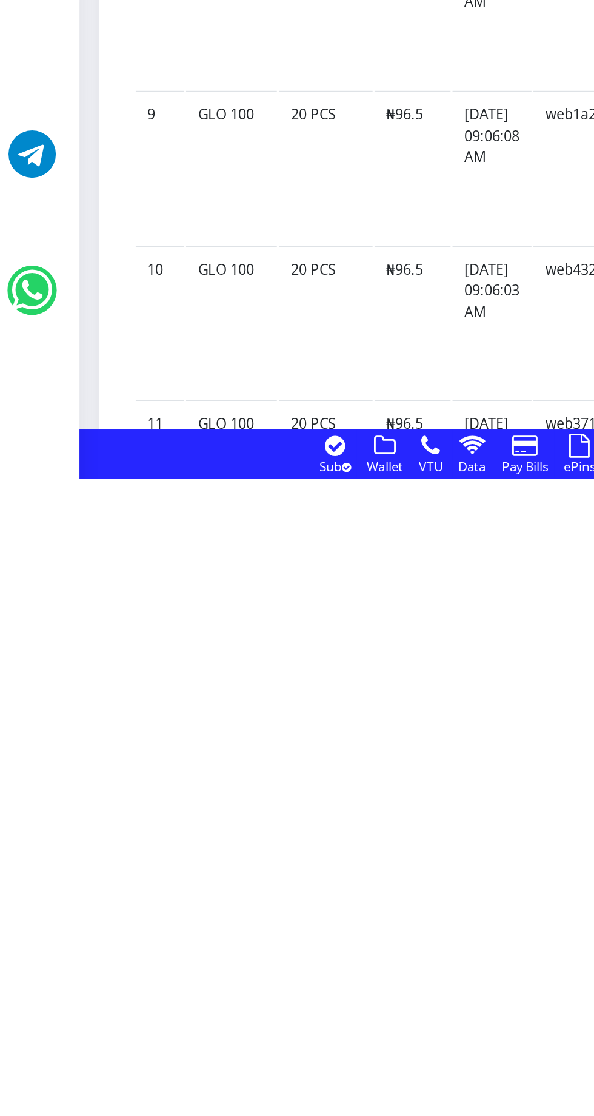
scroll to position [966, 0]
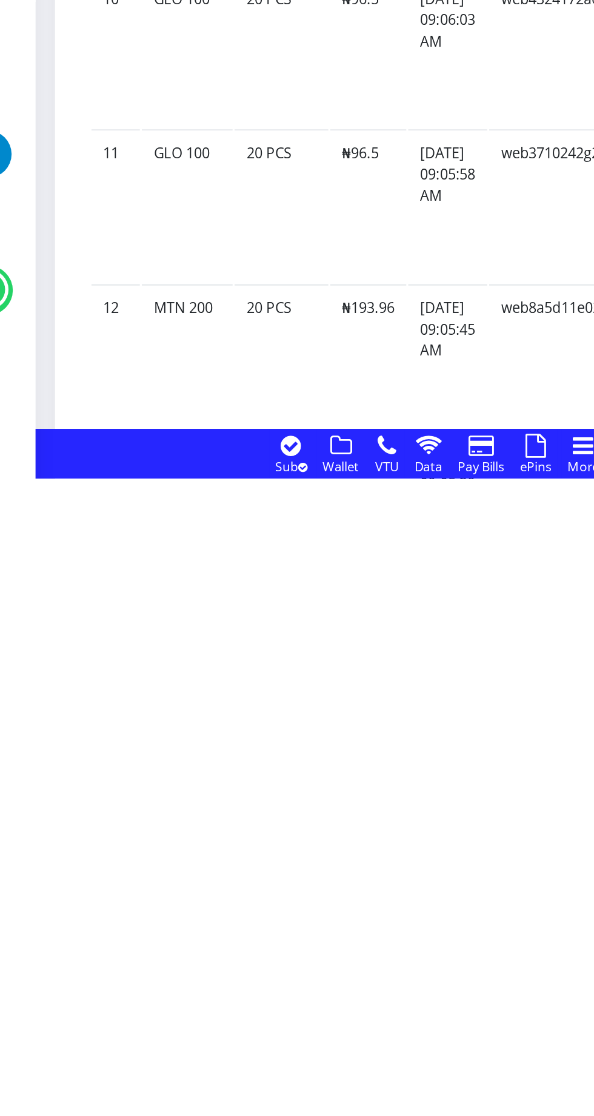
scroll to position [1132, 0]
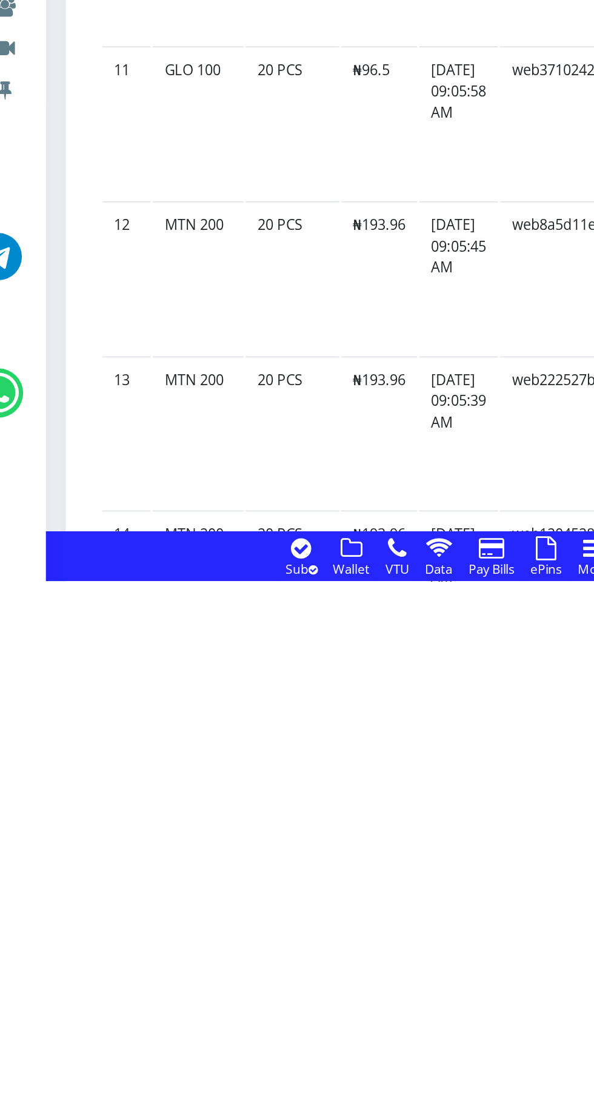
scroll to position [1247, 0]
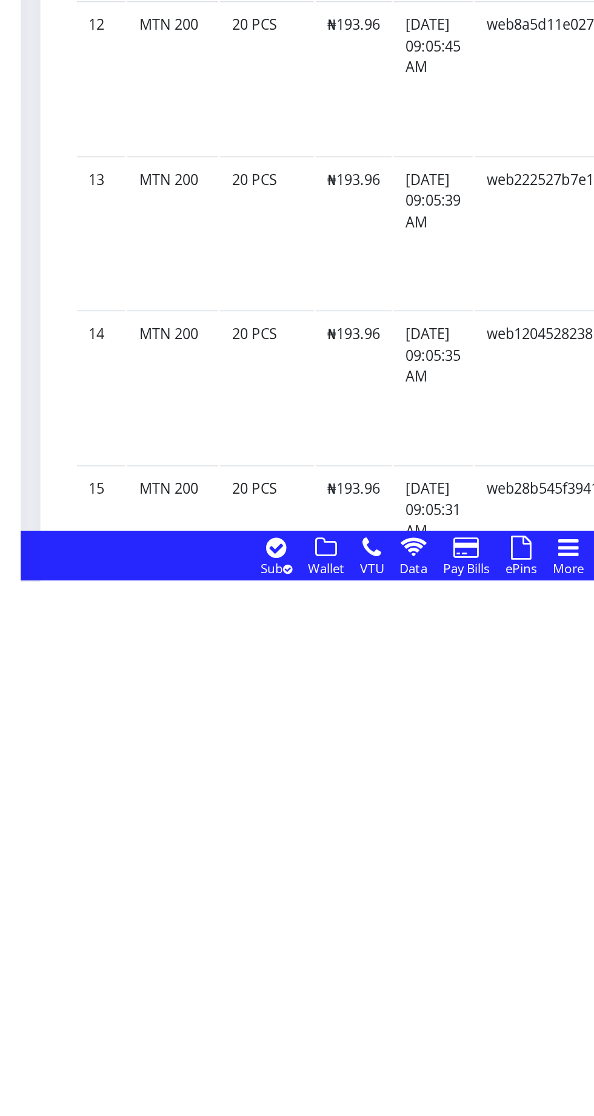
scroll to position [1370, 0]
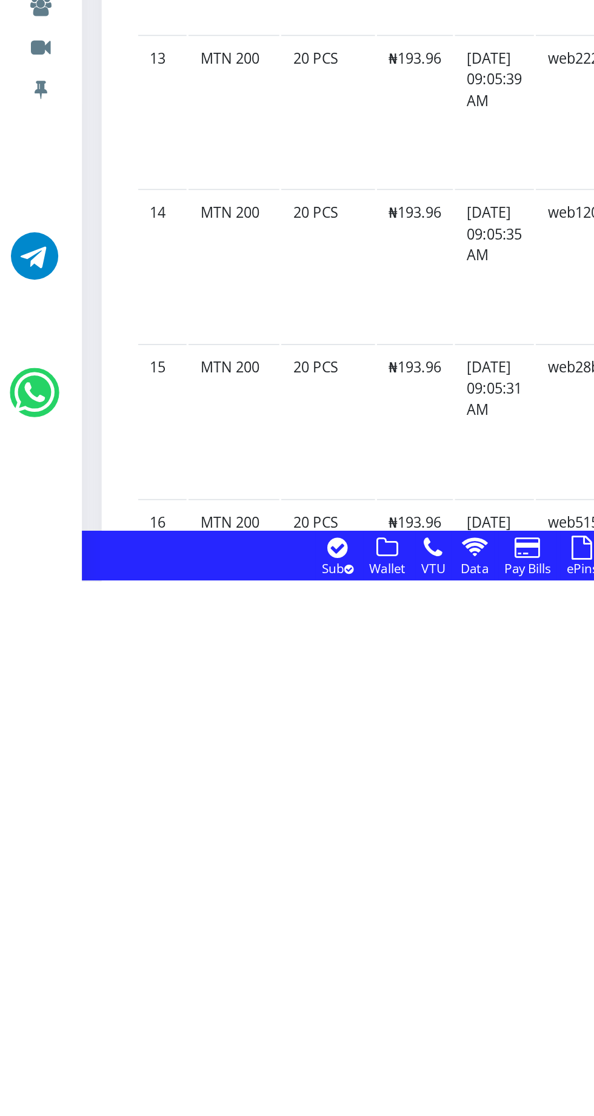
scroll to position [1443, 0]
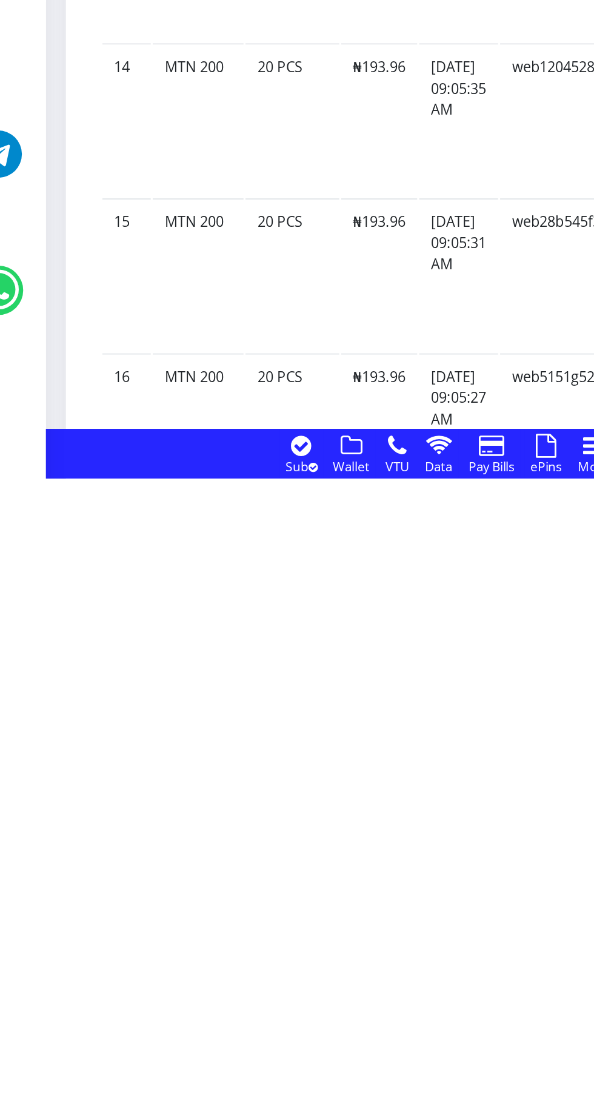
scroll to position [1470, 0]
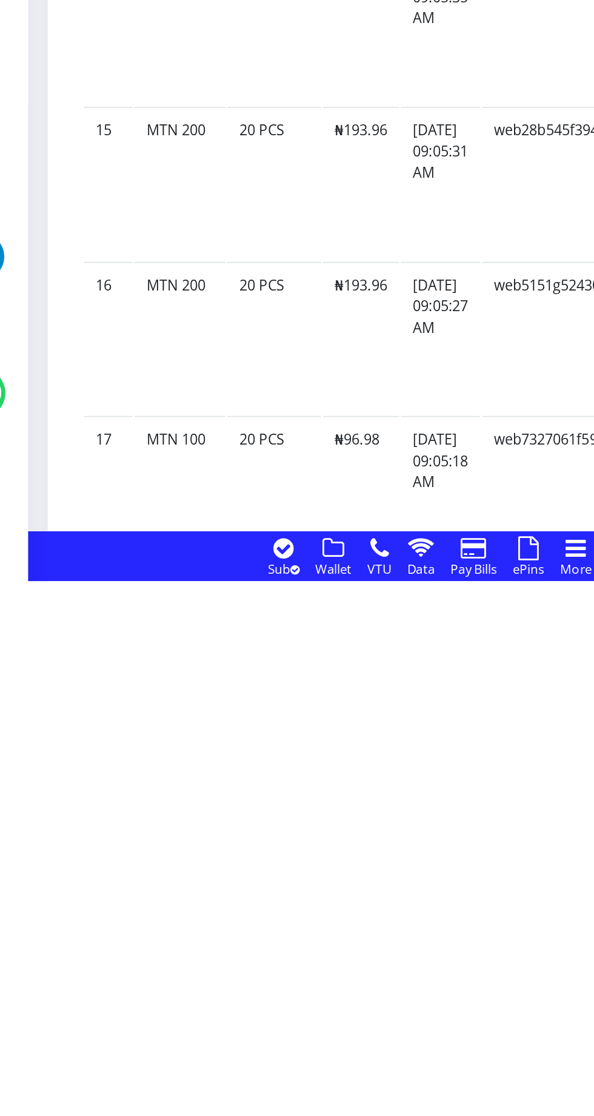
scroll to position [1588, 0]
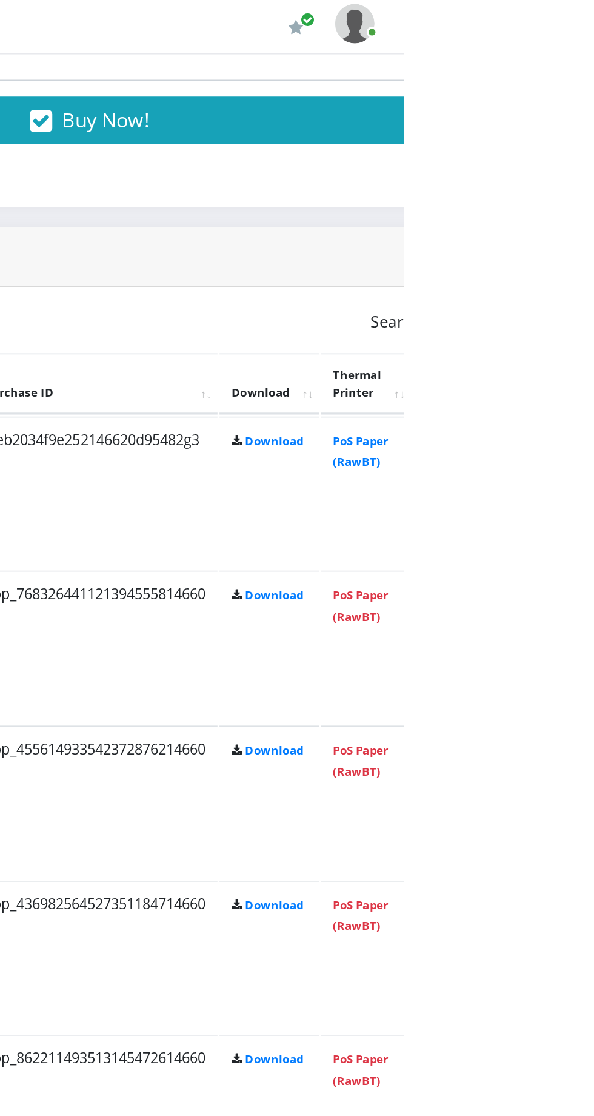
scroll to position [825, 0]
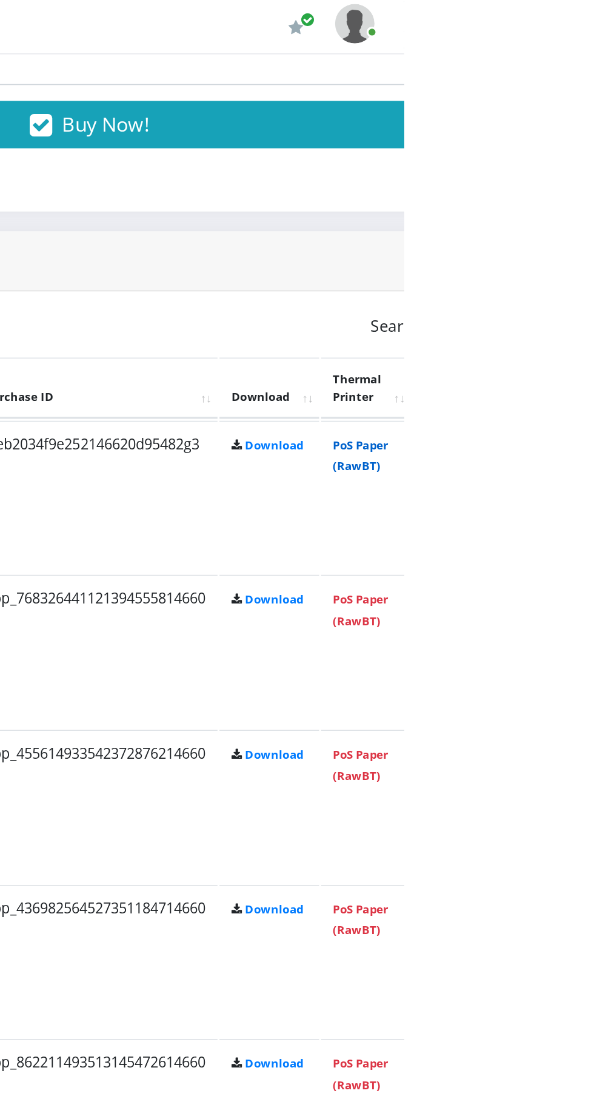
click at [584, 280] on link "PoS Paper (RawBT)" at bounding box center [567, 280] width 34 height 22
